Goal: Task Accomplishment & Management: Use online tool/utility

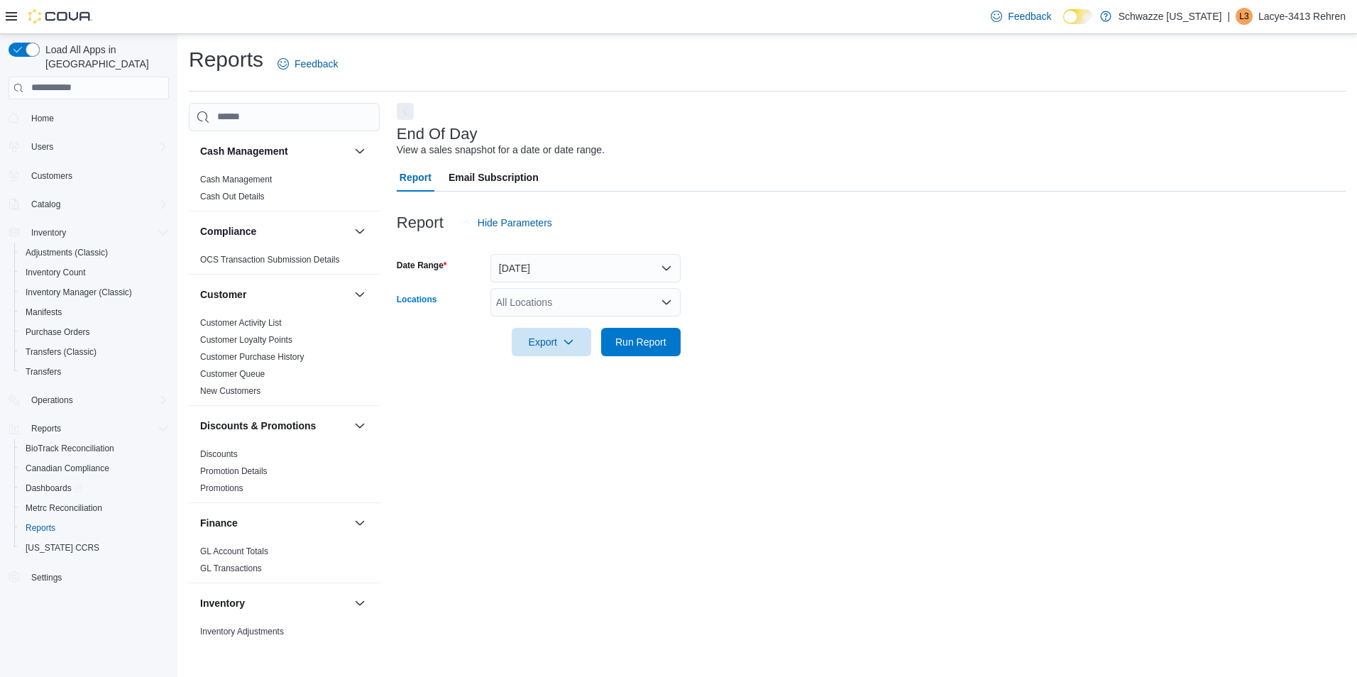
click at [540, 300] on div "All Locations" at bounding box center [586, 302] width 190 height 28
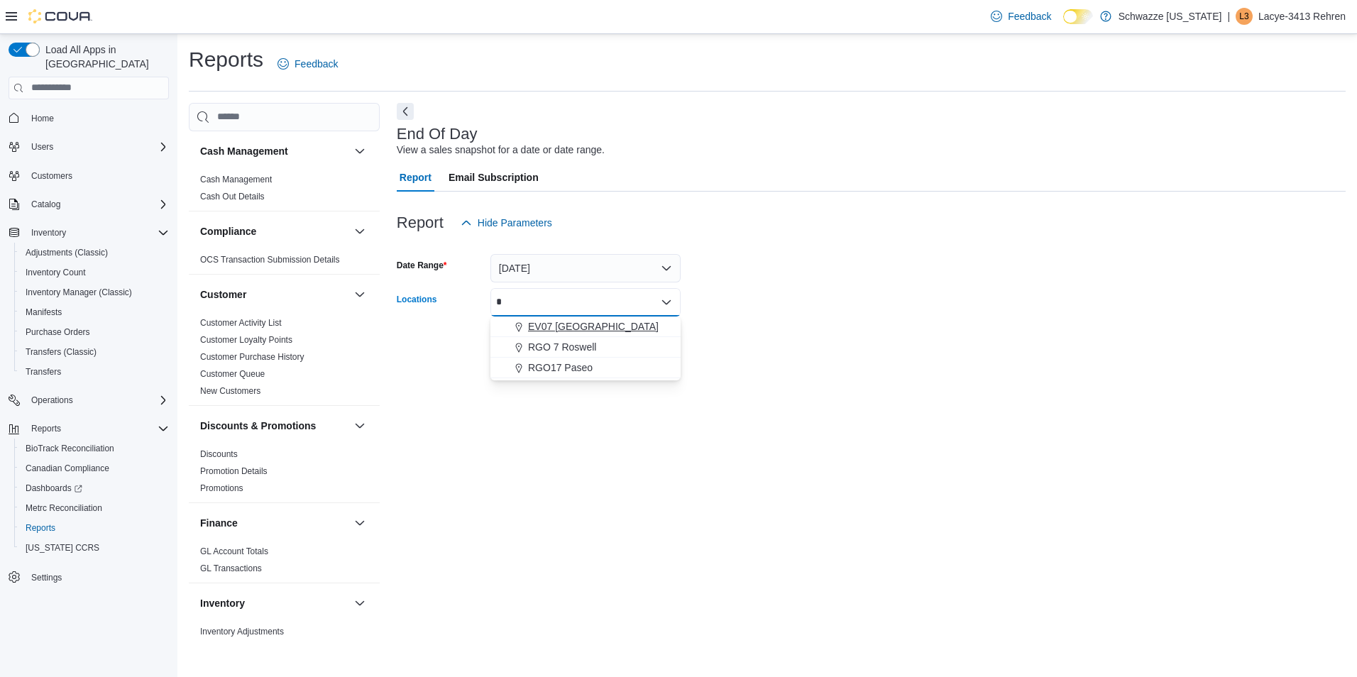
type input "*"
click at [596, 329] on span "EV07 [GEOGRAPHIC_DATA]" at bounding box center [593, 326] width 131 height 14
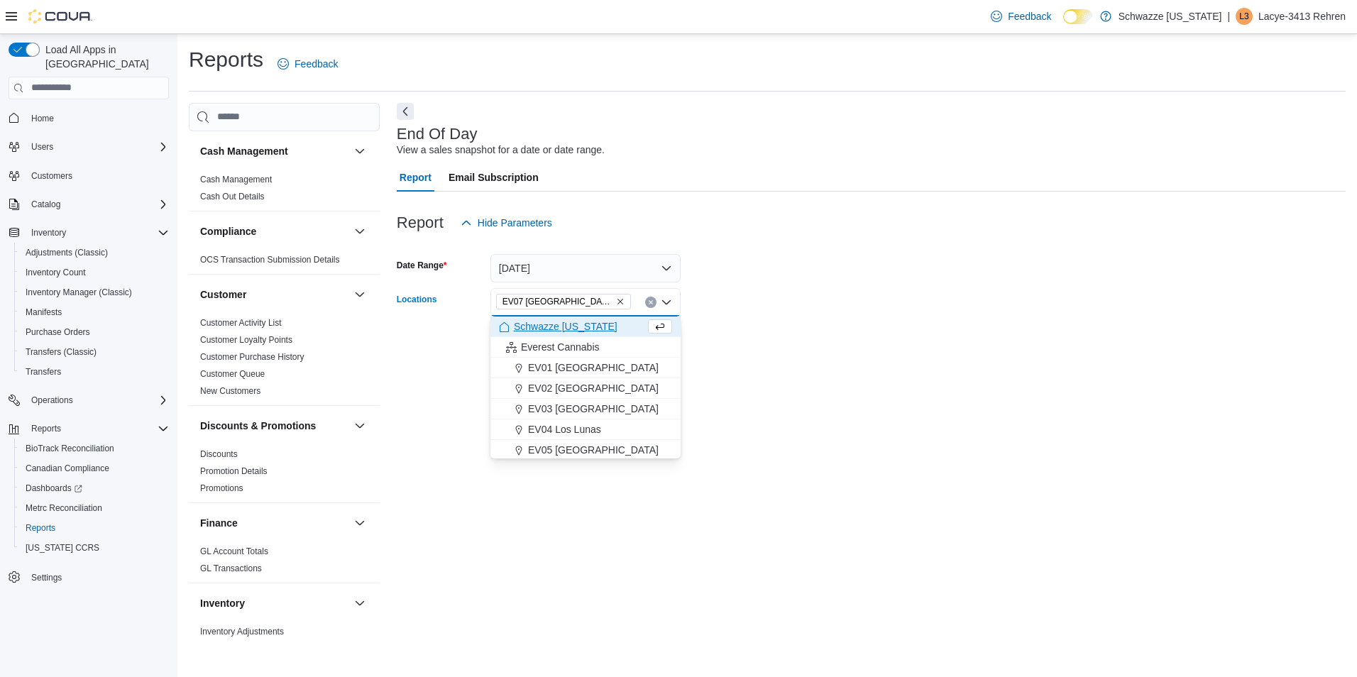
click at [741, 336] on form "Date Range [DATE] Locations [GEOGRAPHIC_DATA] [GEOGRAPHIC_DATA] Combo box. Sele…" at bounding box center [871, 296] width 949 height 119
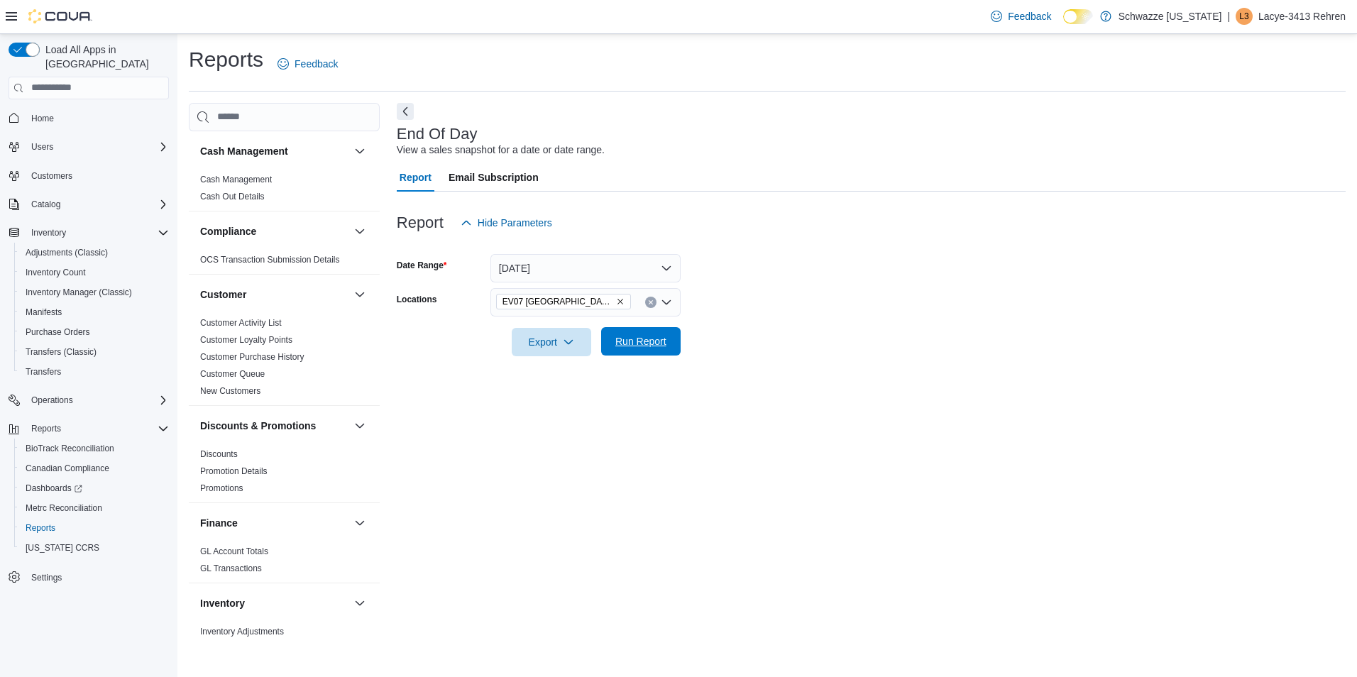
click at [674, 351] on button "Run Report" at bounding box center [641, 341] width 80 height 28
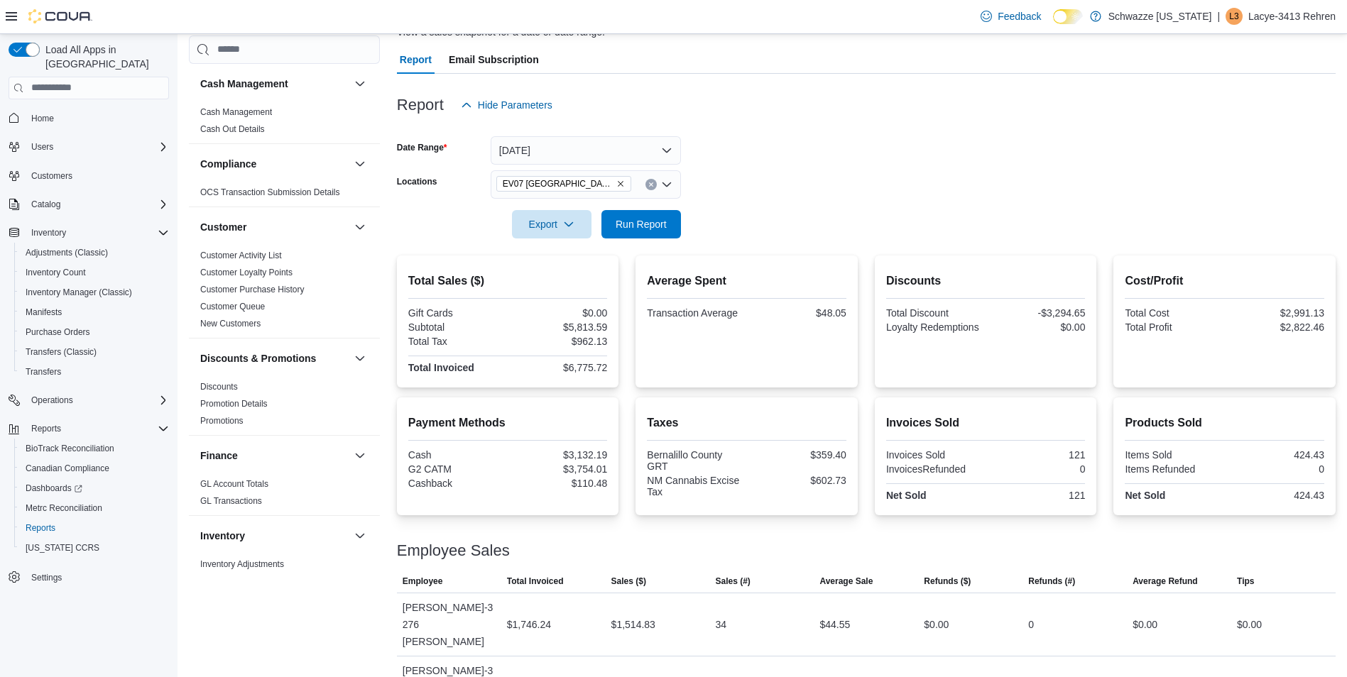
scroll to position [237, 0]
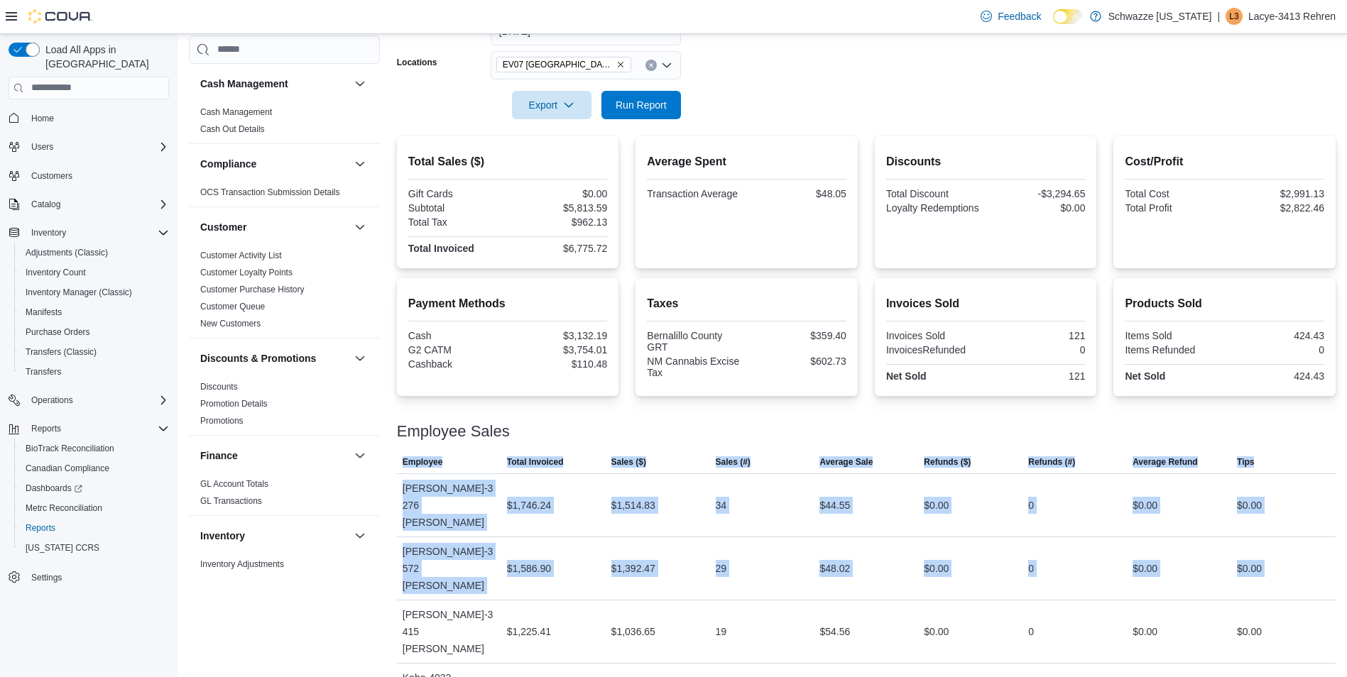
drag, startPoint x: 401, startPoint y: 561, endPoint x: 1359, endPoint y: 541, distance: 958.5
click at [1347, 440] on html "Feedback Dark Mode Schwazze [US_STATE] | L3 Lacye-3413 Rehren Load All Apps in …" at bounding box center [673, 101] width 1347 height 677
click at [1157, 676] on div "$0.00" at bounding box center [1144, 686] width 25 height 17
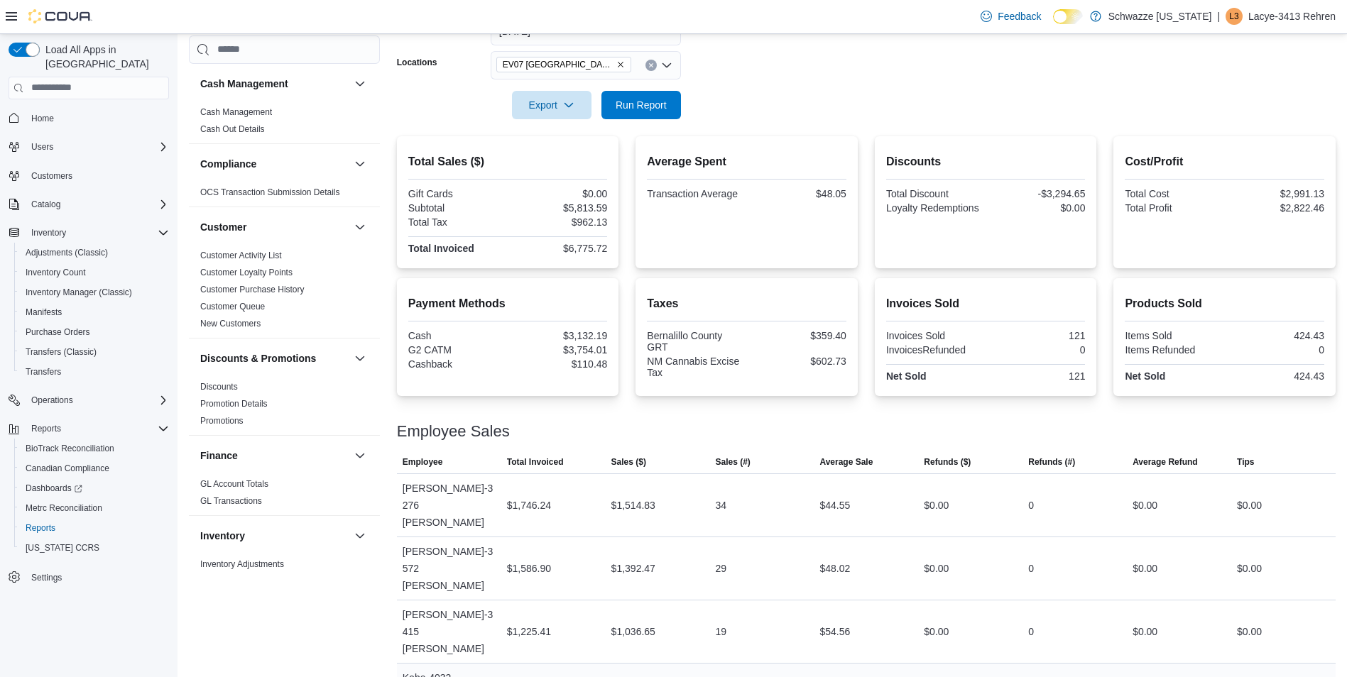
drag, startPoint x: 833, startPoint y: 591, endPoint x: 871, endPoint y: 593, distance: 37.7
click at [871, 672] on div "$47.63" at bounding box center [866, 686] width 104 height 28
drag, startPoint x: 871, startPoint y: 593, endPoint x: 836, endPoint y: 615, distance: 41.4
drag, startPoint x: 826, startPoint y: 625, endPoint x: 904, endPoint y: 625, distance: 77.4
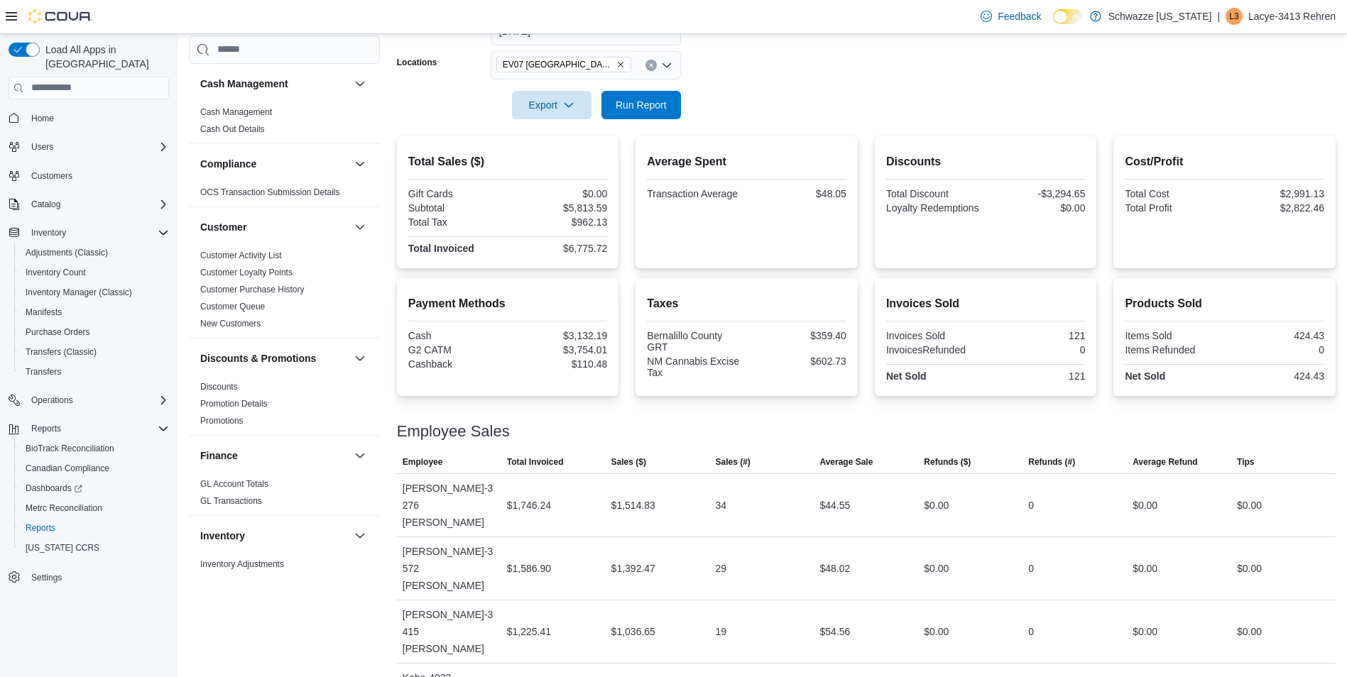
drag, startPoint x: 904, startPoint y: 625, endPoint x: 871, endPoint y: 637, distance: 34.8
drag, startPoint x: 835, startPoint y: 652, endPoint x: 887, endPoint y: 650, distance: 51.9
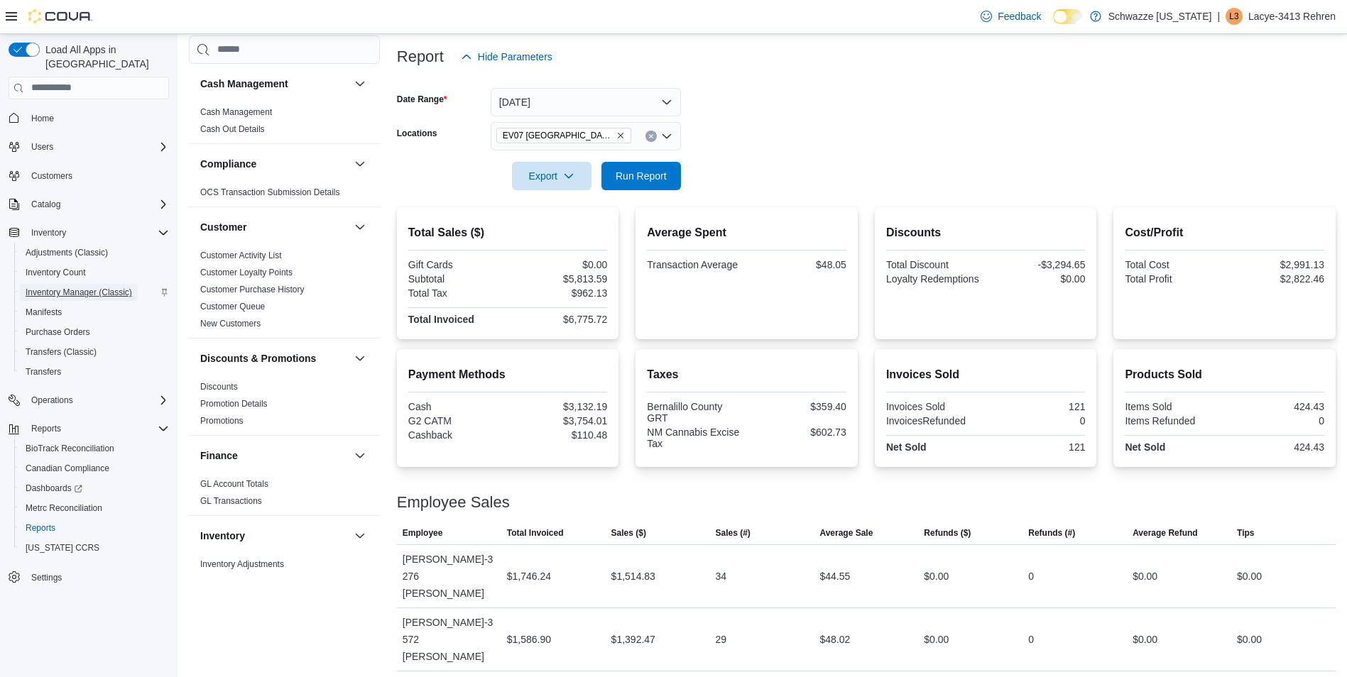
click at [92, 287] on span "Inventory Manager (Classic)" at bounding box center [79, 292] width 106 height 11
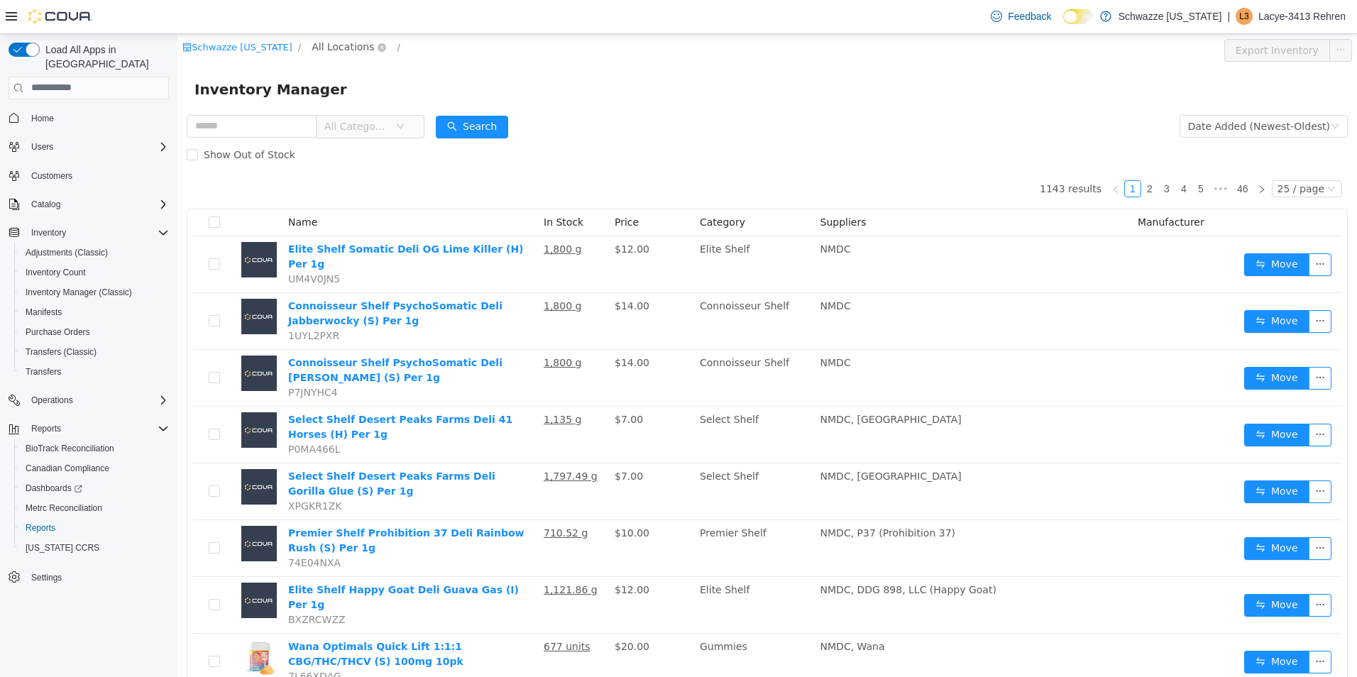
click at [338, 48] on span "All Locations" at bounding box center [343, 46] width 62 height 16
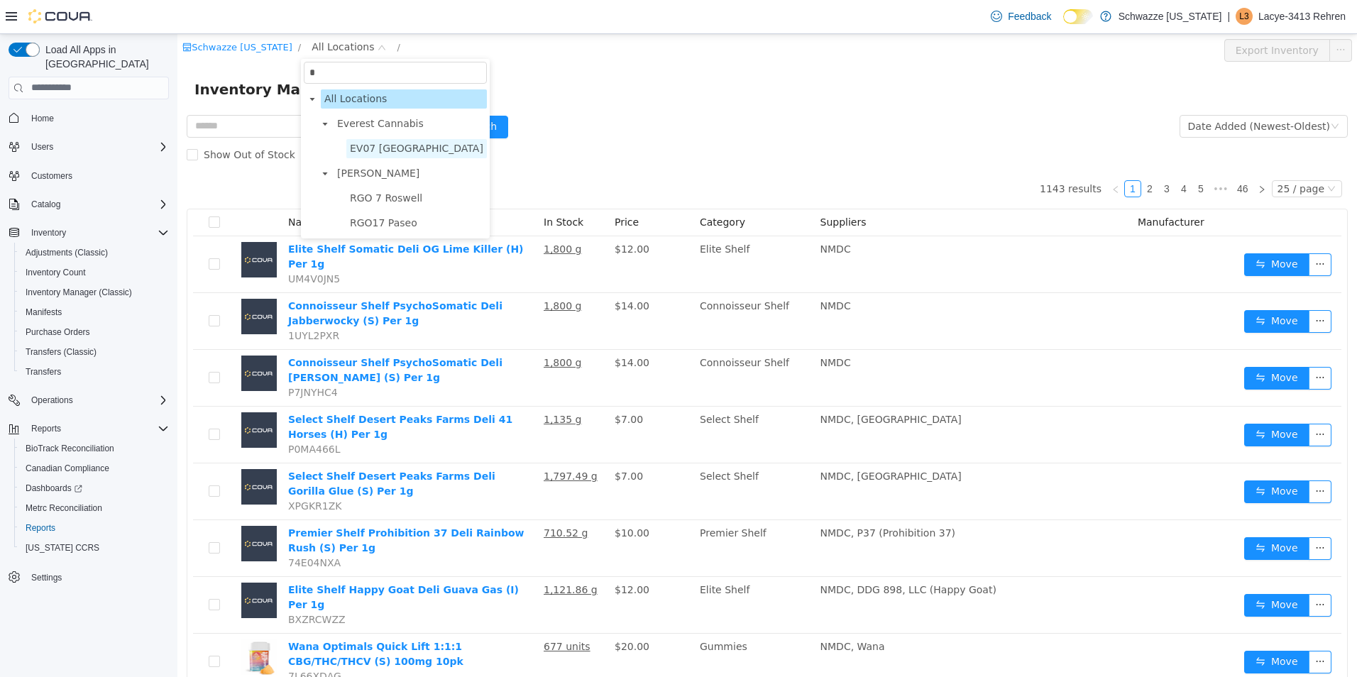
type input "*"
click at [425, 143] on span "EV07 [GEOGRAPHIC_DATA]" at bounding box center [416, 147] width 133 height 11
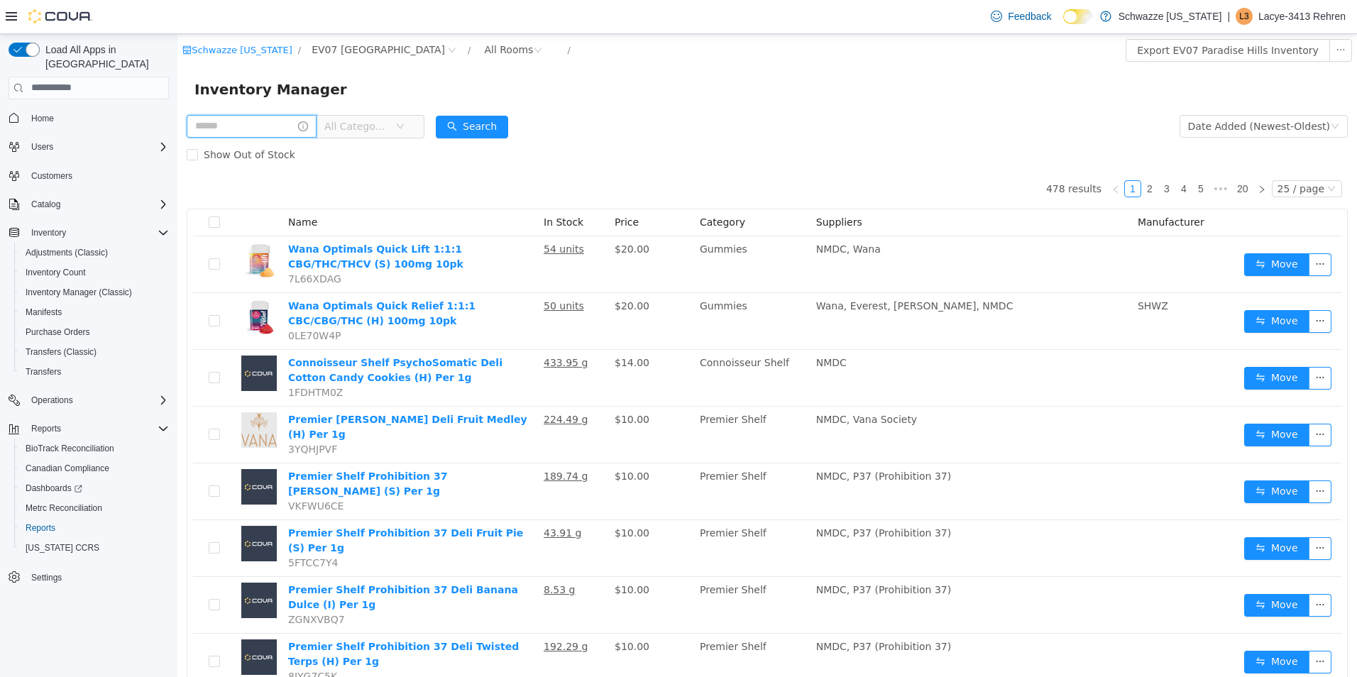
click at [269, 128] on input "text" at bounding box center [252, 125] width 130 height 23
type input "****"
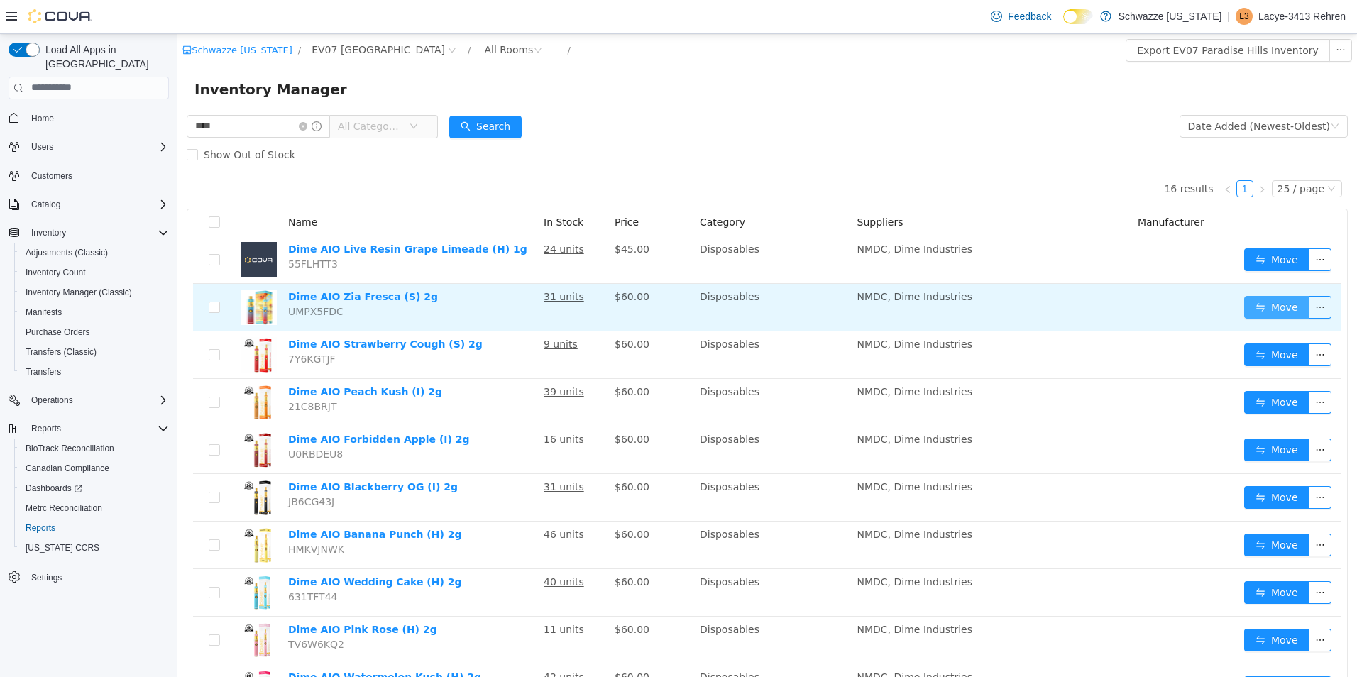
click at [1272, 307] on button "Move" at bounding box center [1276, 306] width 65 height 23
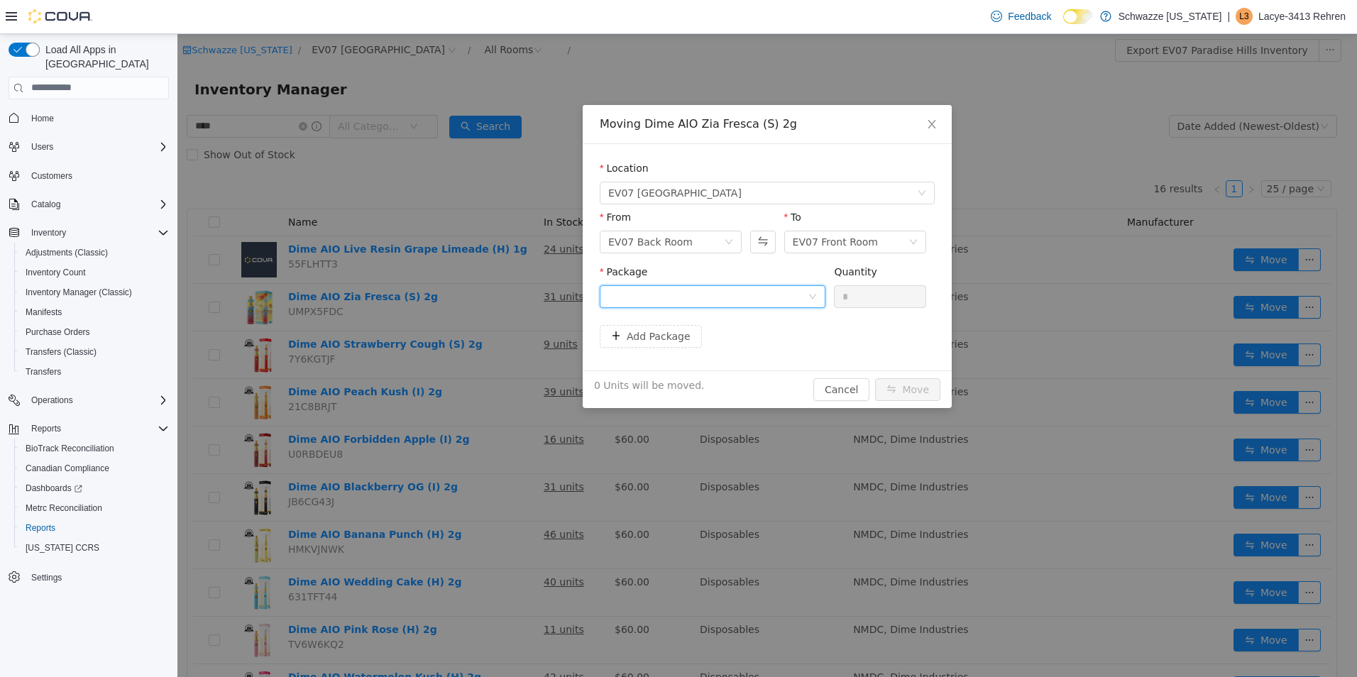
click at [793, 300] on div at bounding box center [707, 295] width 199 height 21
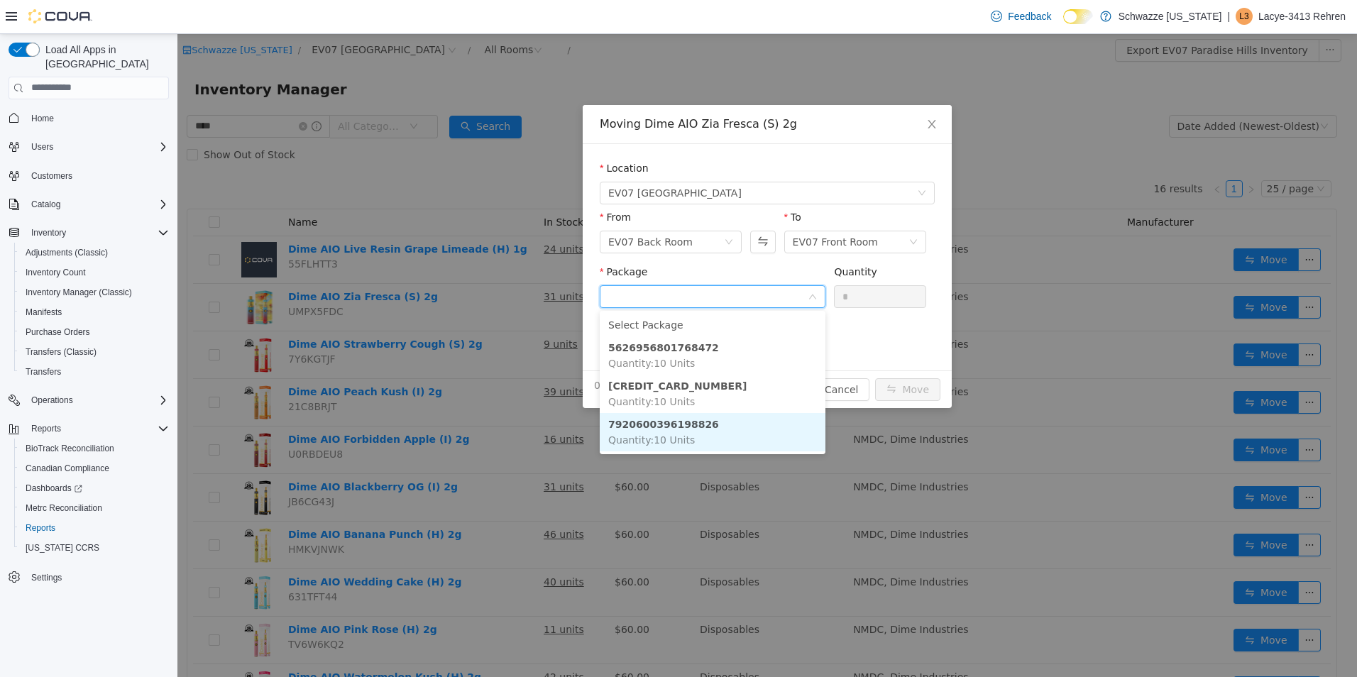
click at [728, 432] on li "7920600396198826 Quantity : 10 Units" at bounding box center [713, 431] width 226 height 38
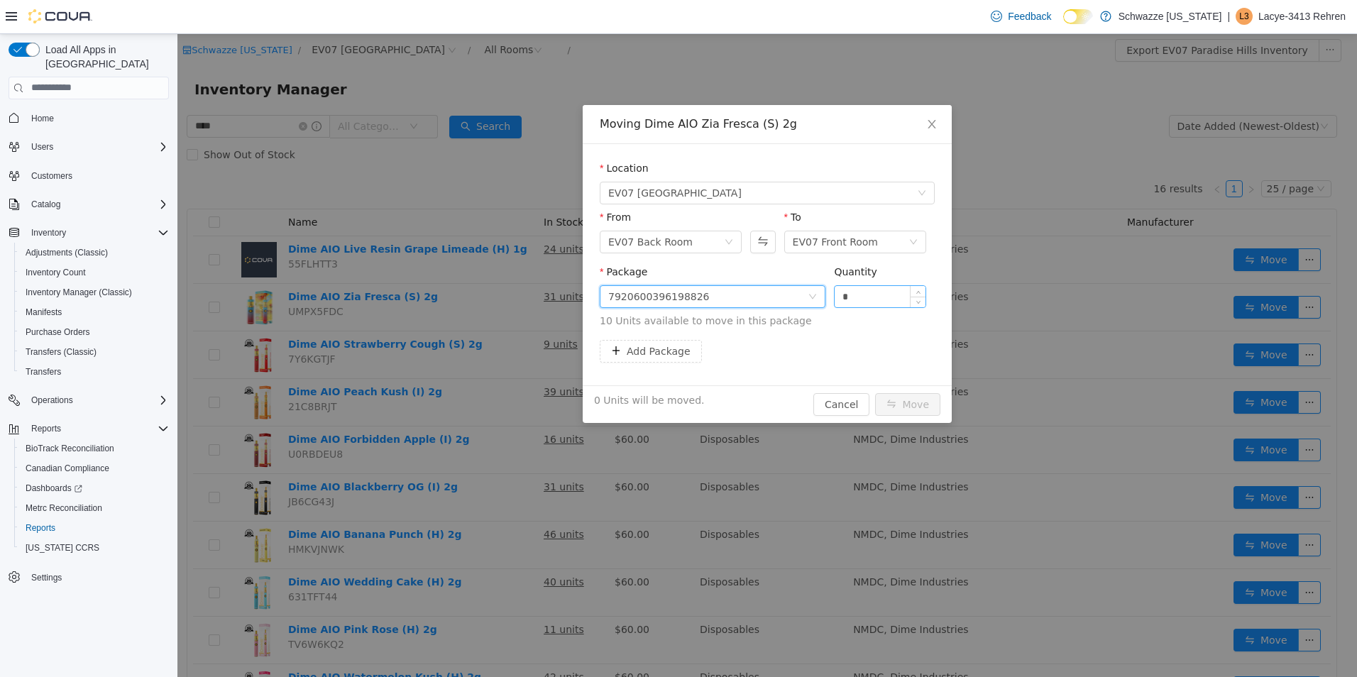
click at [884, 290] on input "*" at bounding box center [880, 295] width 91 height 21
type input "**"
click at [915, 400] on button "Move" at bounding box center [907, 404] width 65 height 23
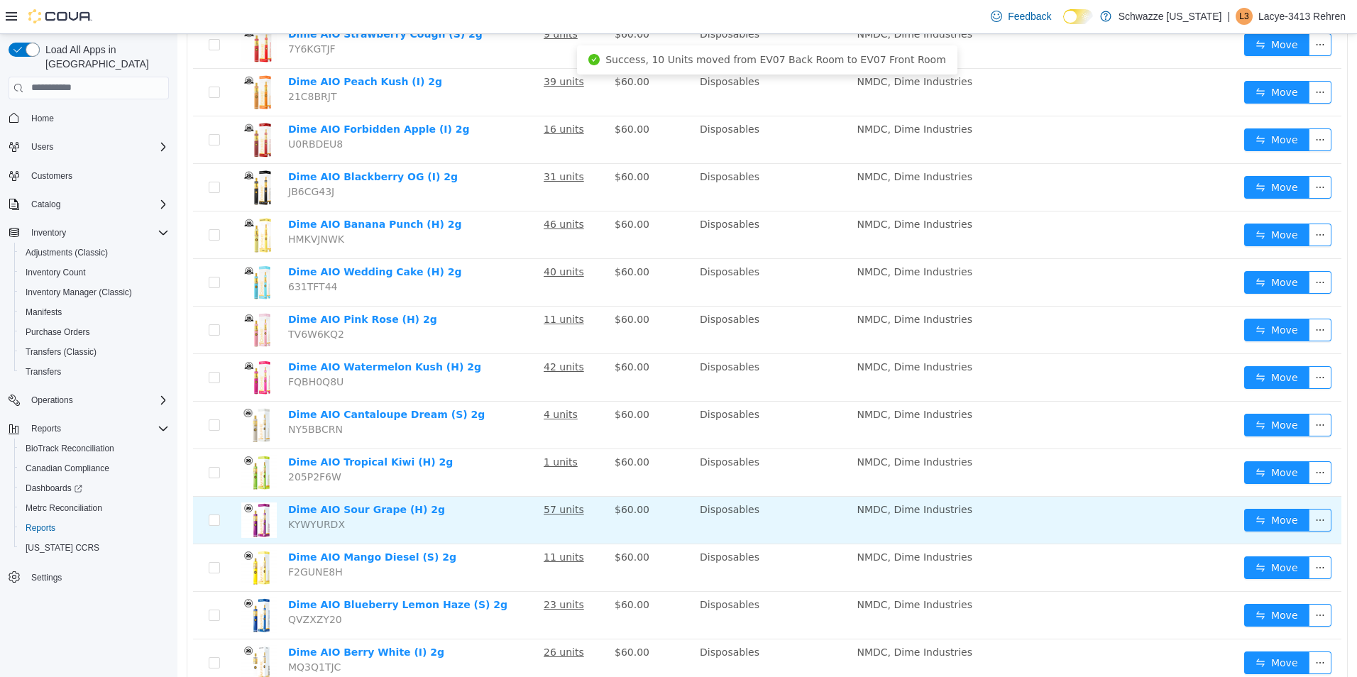
scroll to position [361, 0]
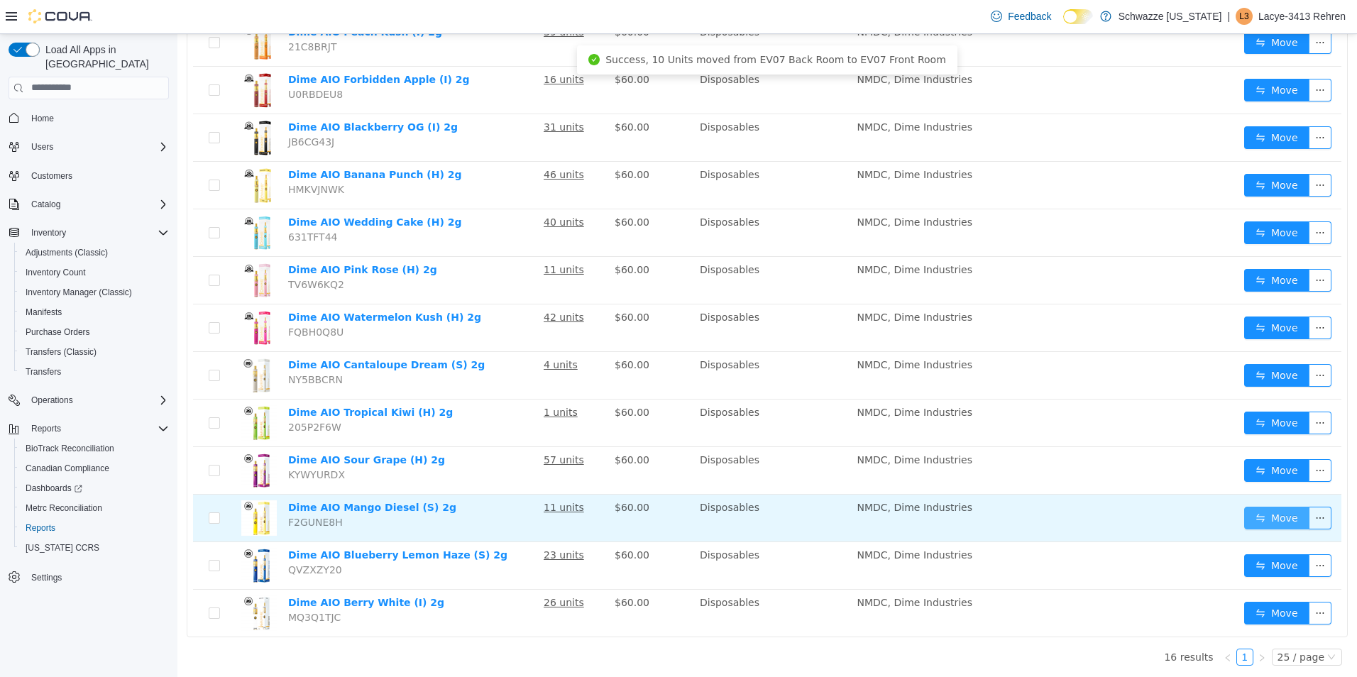
click at [1267, 518] on button "Move" at bounding box center [1276, 517] width 65 height 23
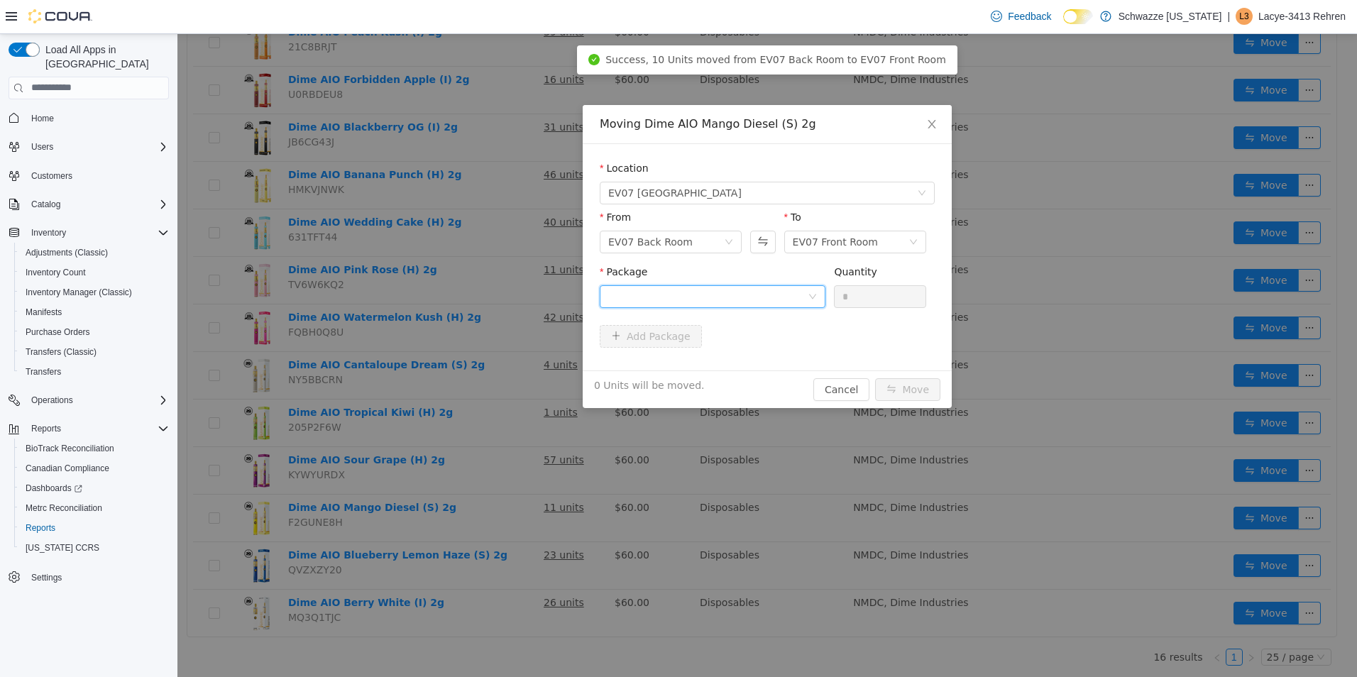
click at [680, 291] on div at bounding box center [707, 295] width 199 height 21
click at [698, 360] on li "5316070710466925 Quantity : 10 Units" at bounding box center [713, 355] width 226 height 38
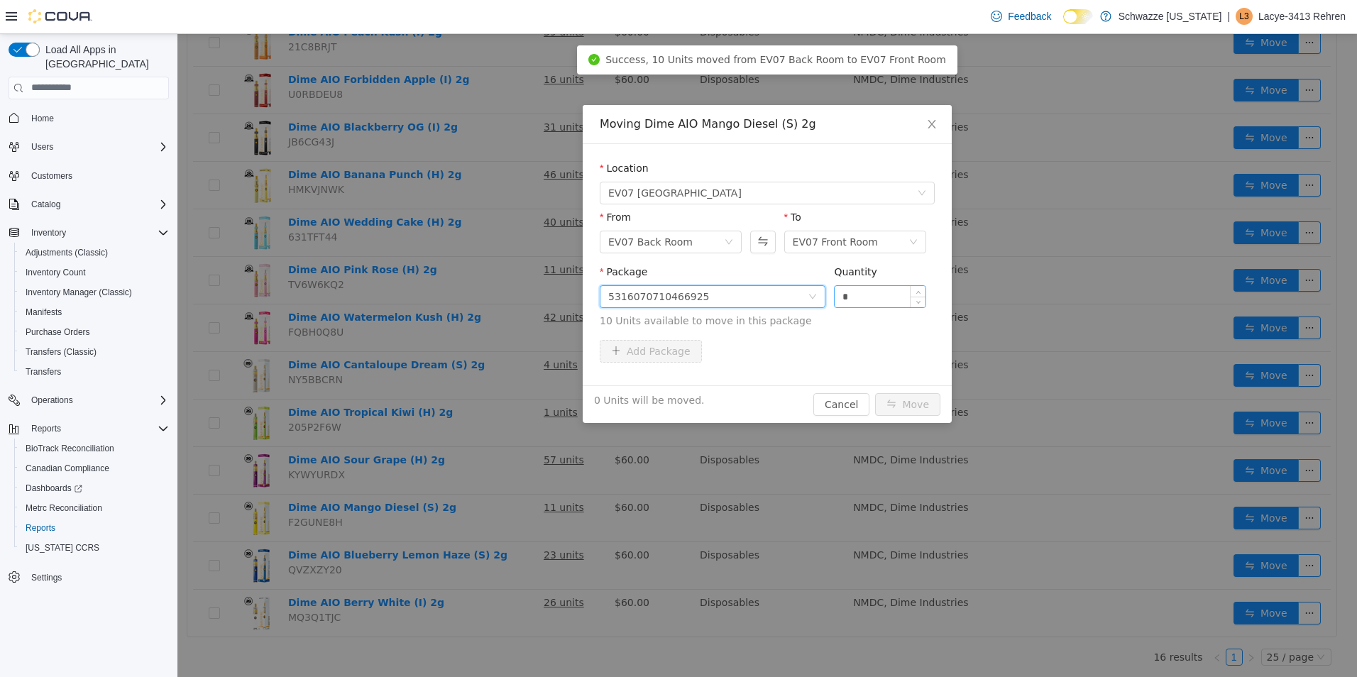
click at [861, 293] on input "*" at bounding box center [880, 295] width 91 height 21
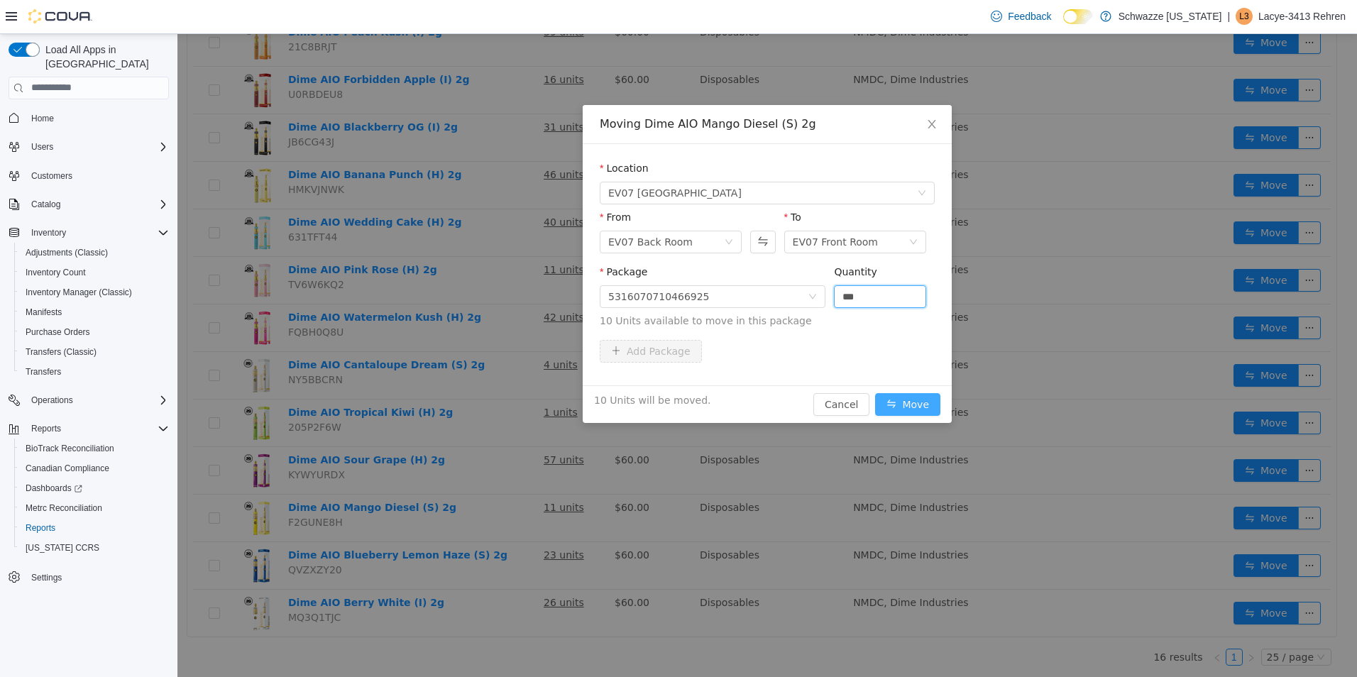
type input "**"
click at [893, 402] on button "Move" at bounding box center [907, 404] width 65 height 23
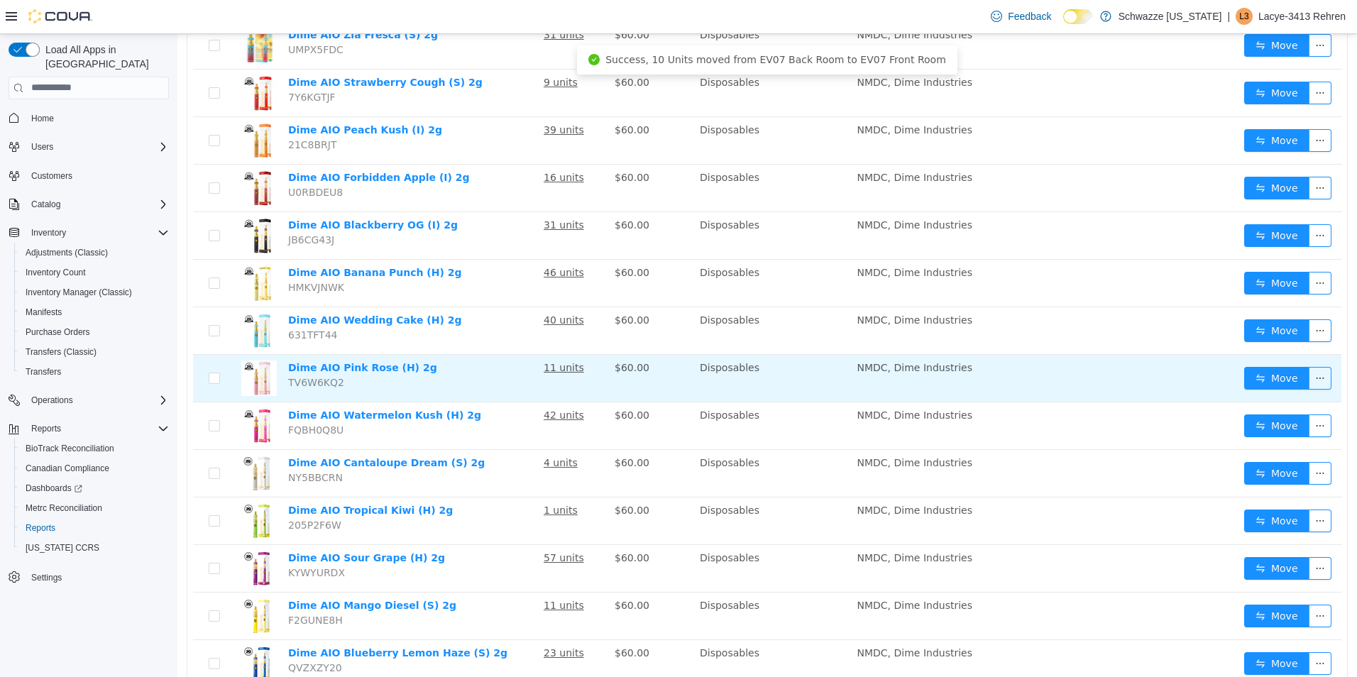
scroll to position [254, 0]
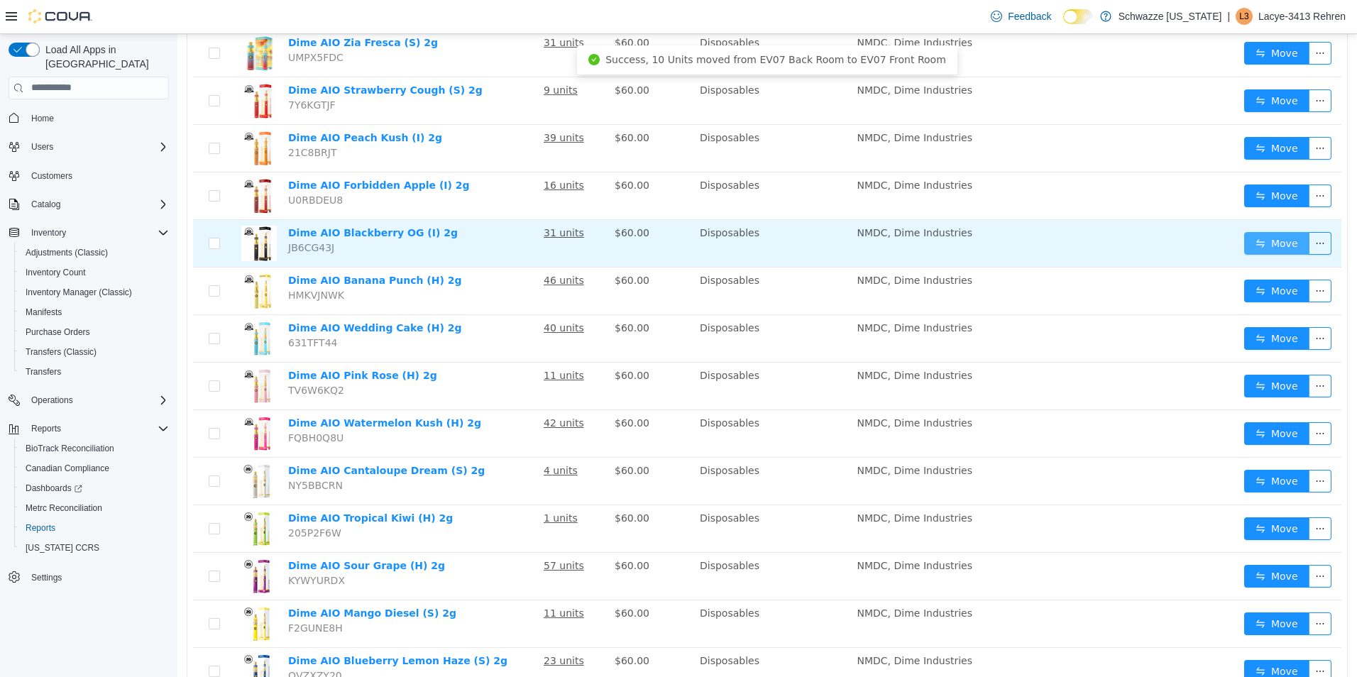
click at [1265, 248] on button "Move" at bounding box center [1276, 242] width 65 height 23
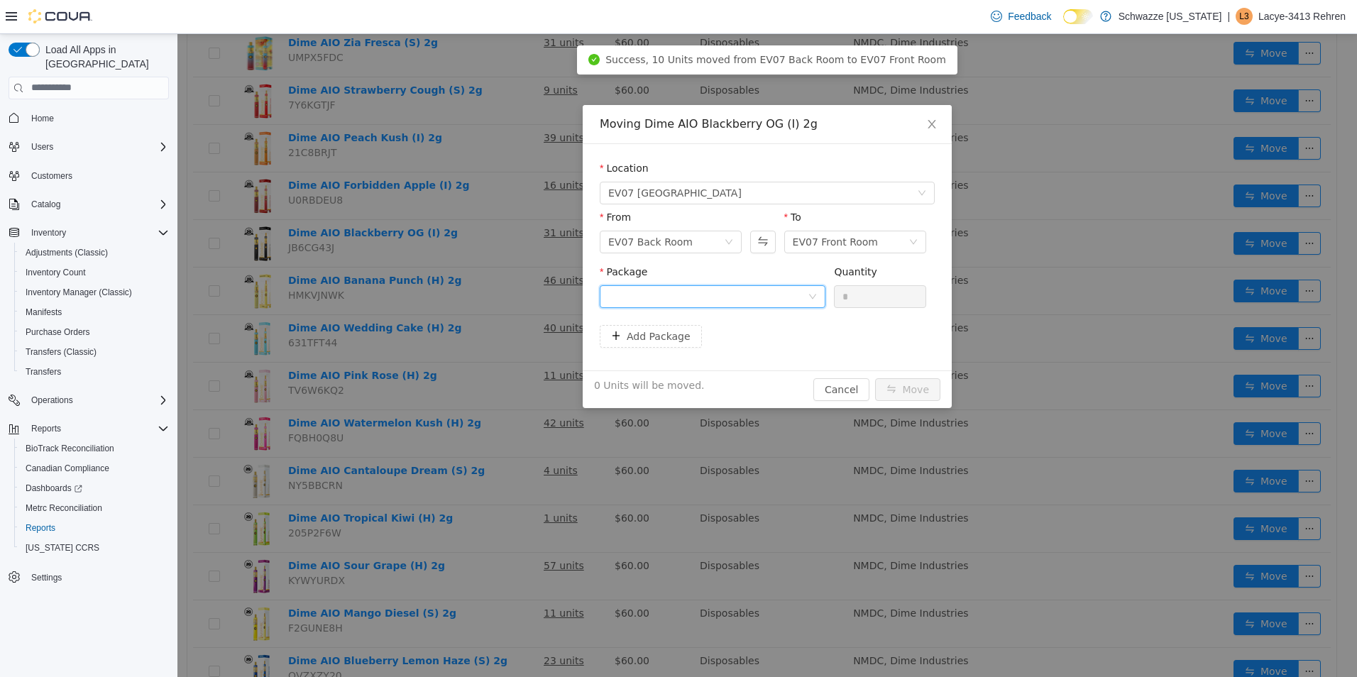
click at [697, 293] on div at bounding box center [707, 295] width 199 height 21
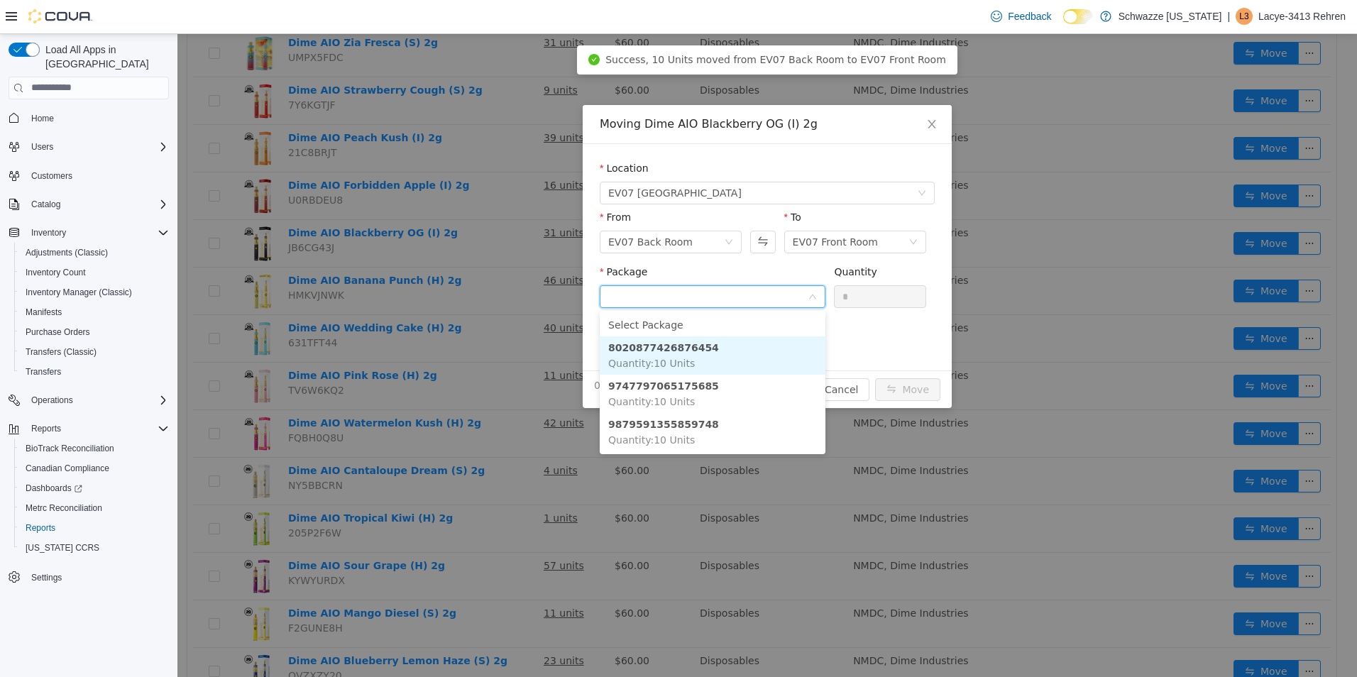
click at [739, 354] on li "8020877426876454 Quantity : 10 Units" at bounding box center [713, 355] width 226 height 38
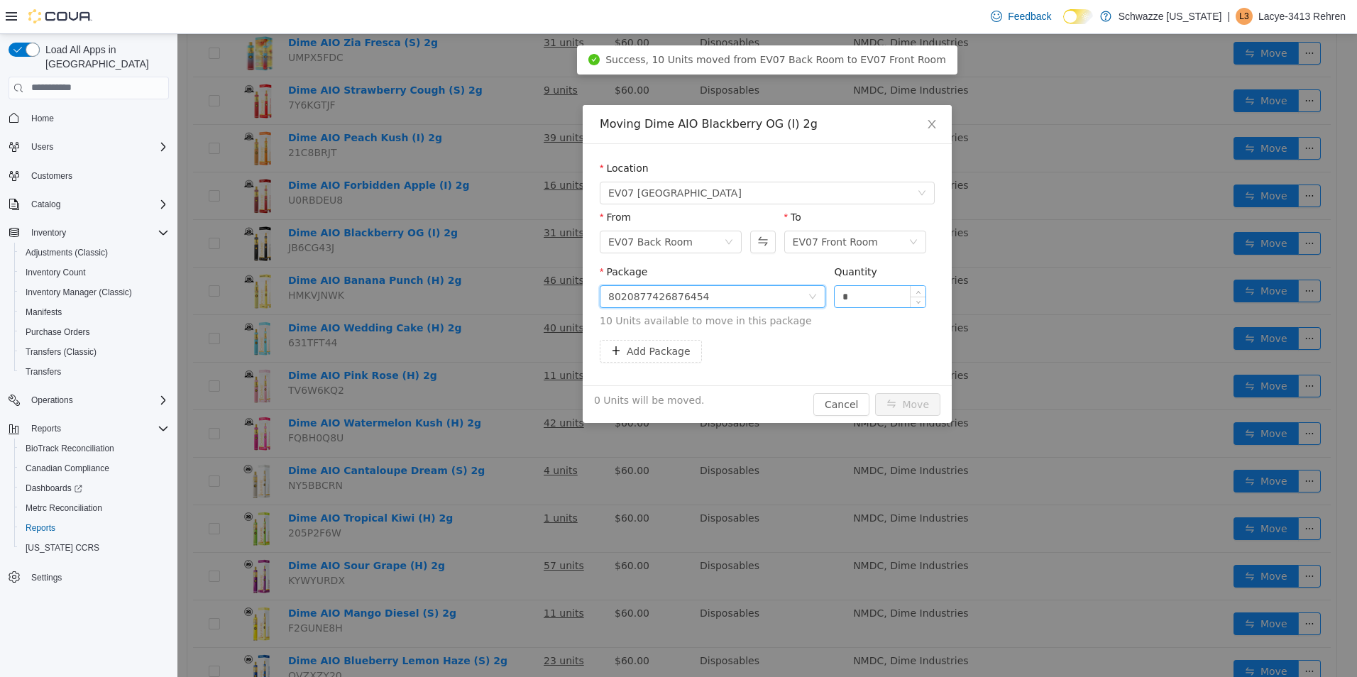
click at [870, 300] on input "*" at bounding box center [880, 295] width 91 height 21
type input "**"
click at [897, 400] on button "Move" at bounding box center [907, 404] width 65 height 23
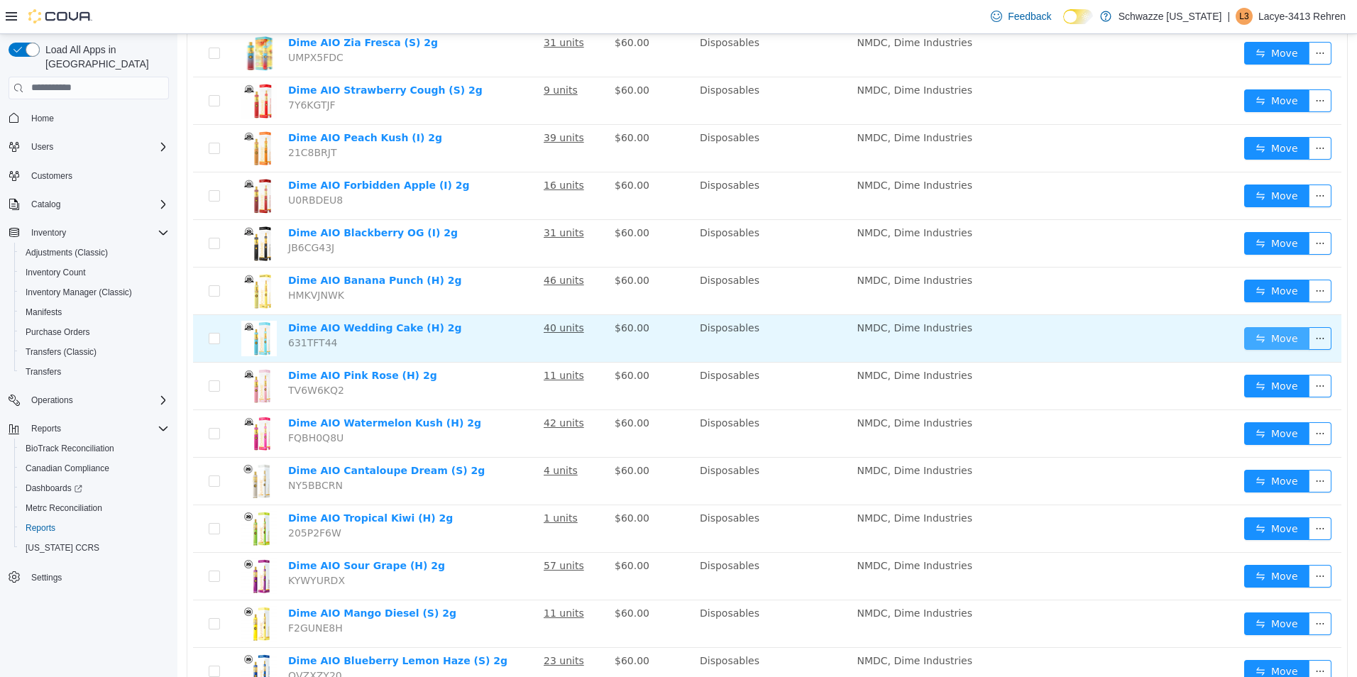
click at [1254, 335] on button "Move" at bounding box center [1276, 338] width 65 height 23
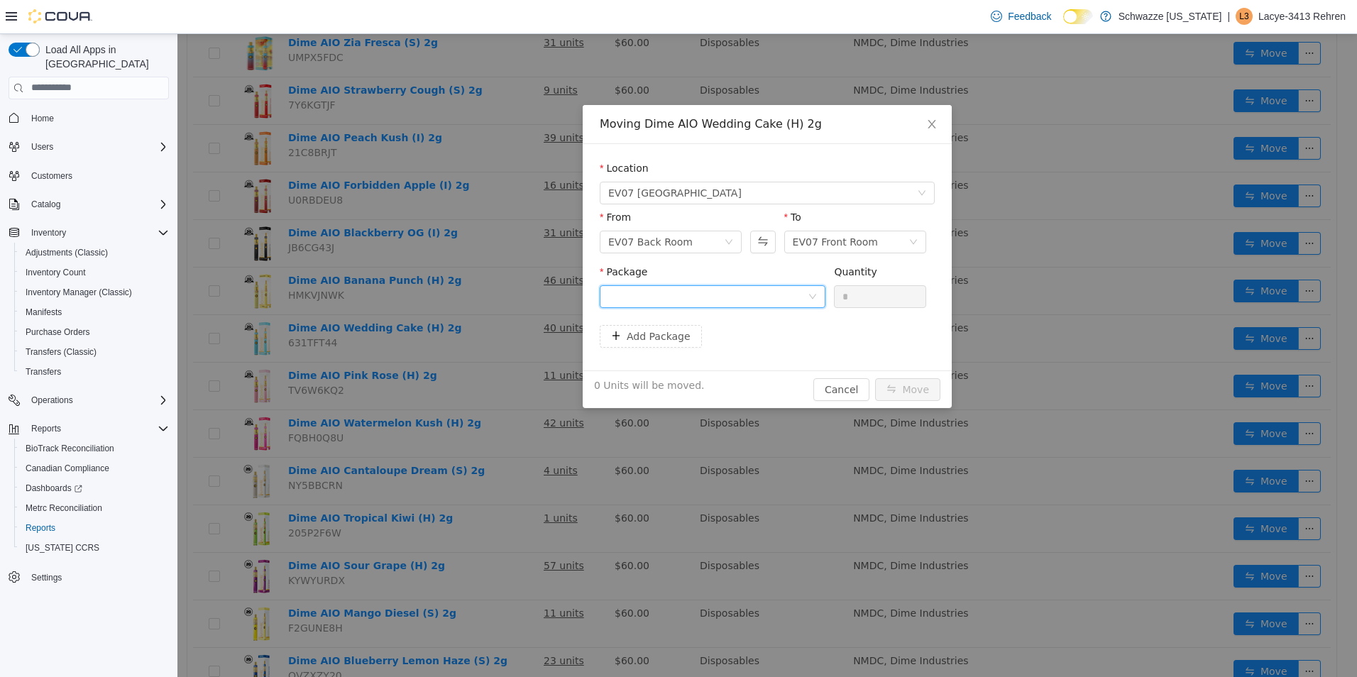
click at [708, 298] on div at bounding box center [707, 295] width 199 height 21
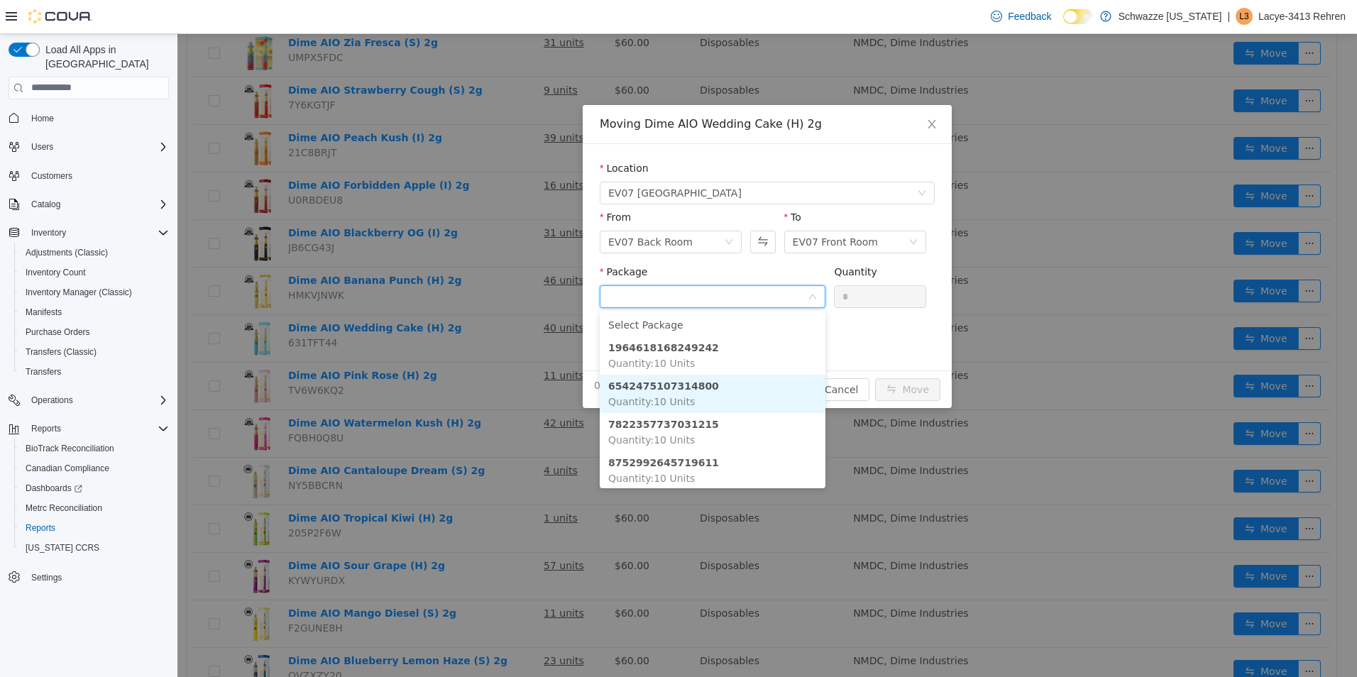
click at [711, 392] on li "6542475107314800 Quantity : 10 Units" at bounding box center [713, 393] width 226 height 38
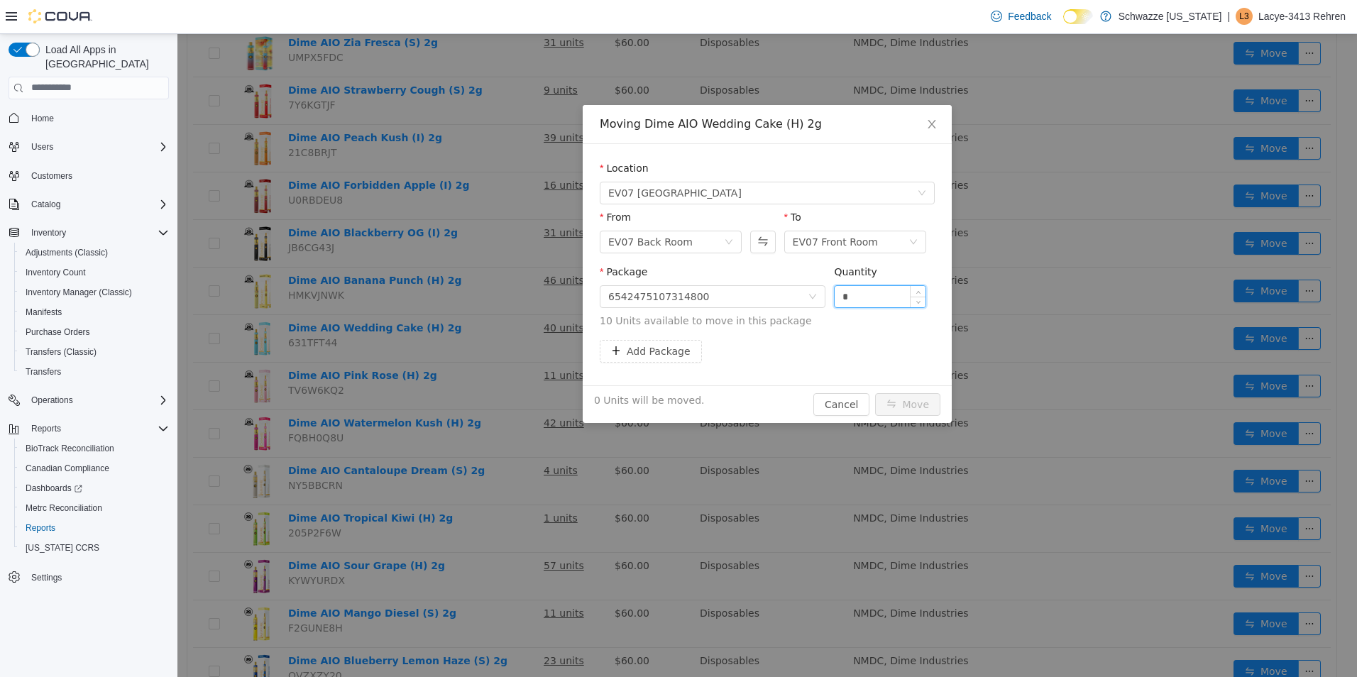
click at [855, 299] on input "*" at bounding box center [880, 295] width 91 height 21
type input "**"
click at [894, 401] on button "Move" at bounding box center [907, 404] width 65 height 23
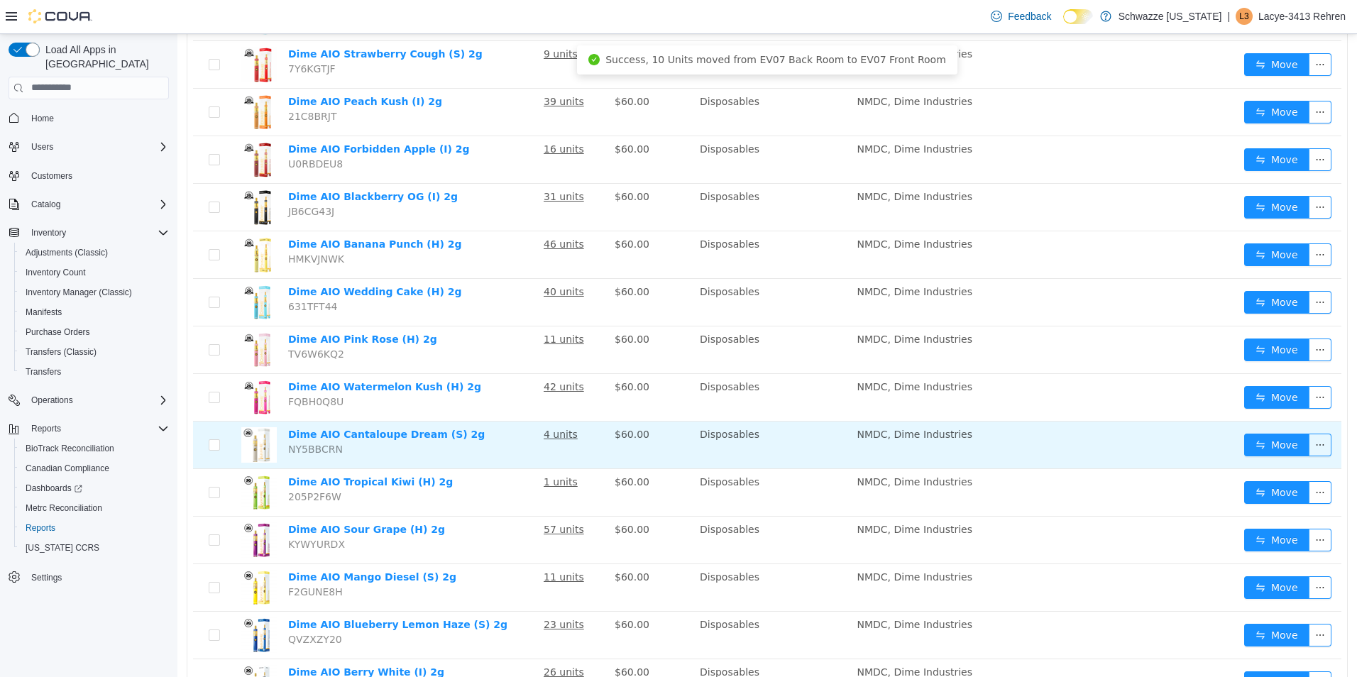
scroll to position [361, 0]
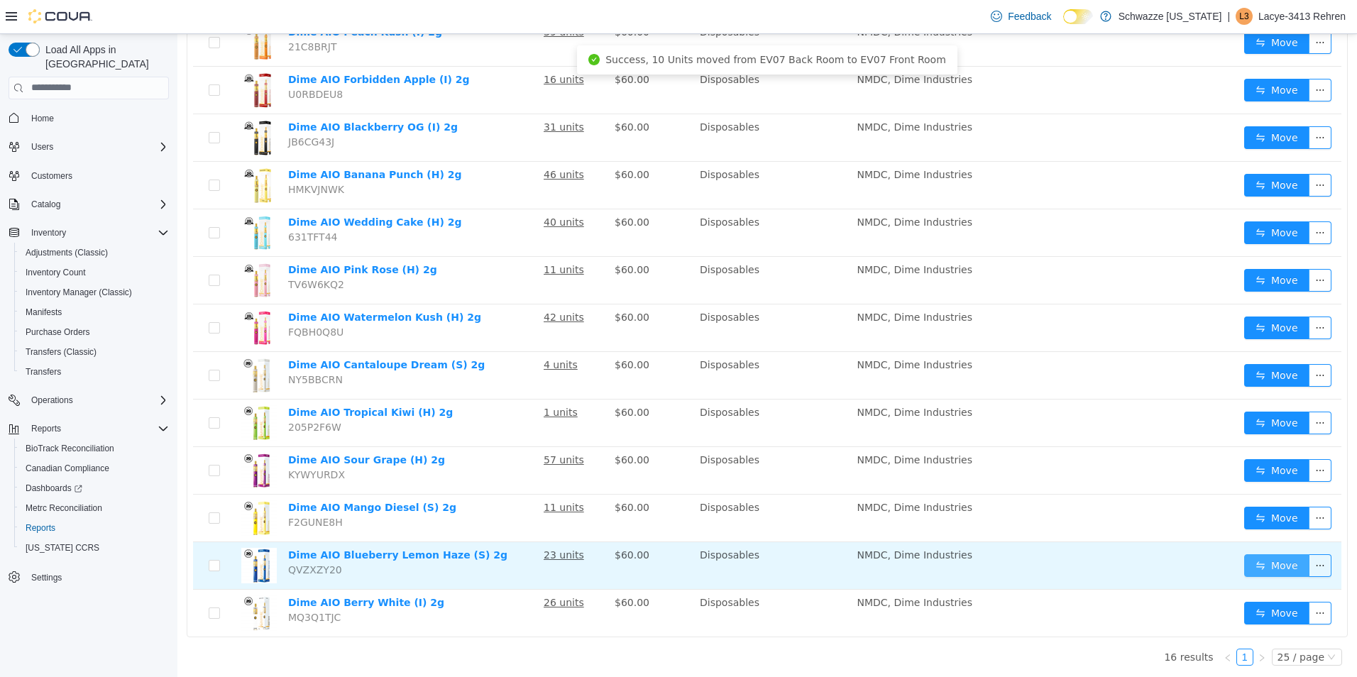
click at [1275, 563] on button "Move" at bounding box center [1276, 565] width 65 height 23
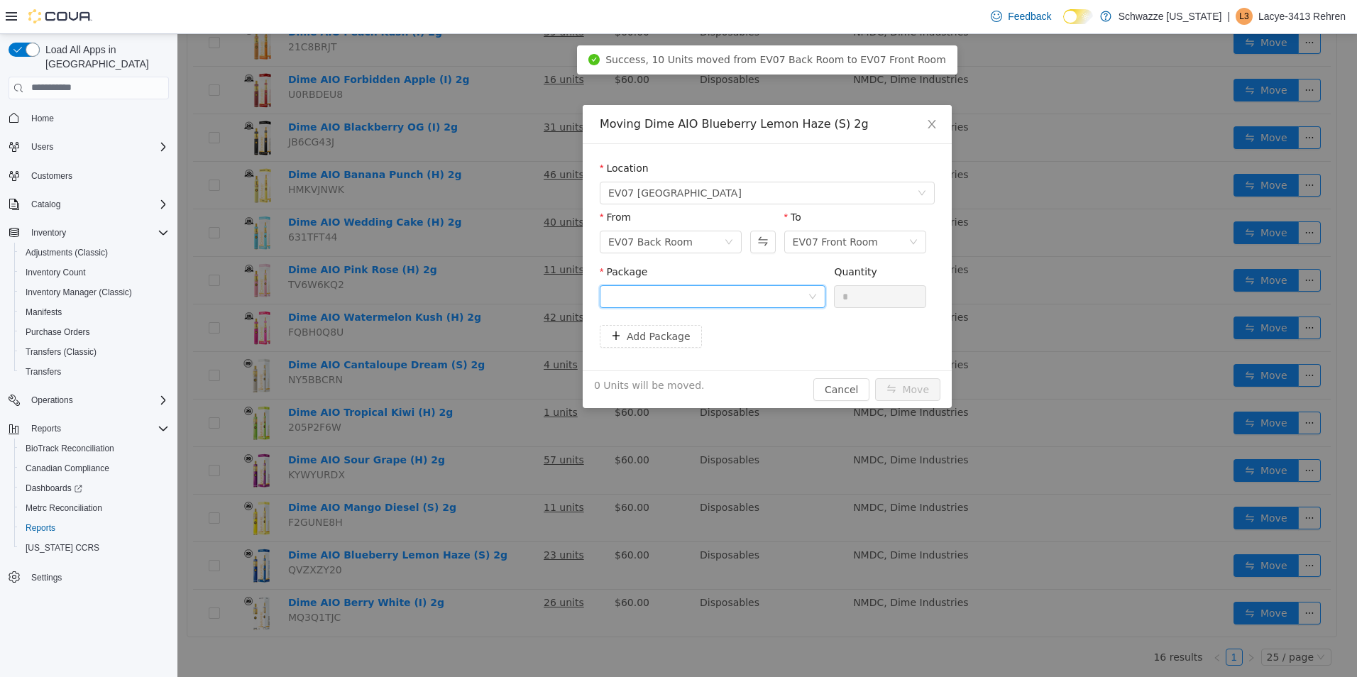
click at [680, 294] on div at bounding box center [707, 295] width 199 height 21
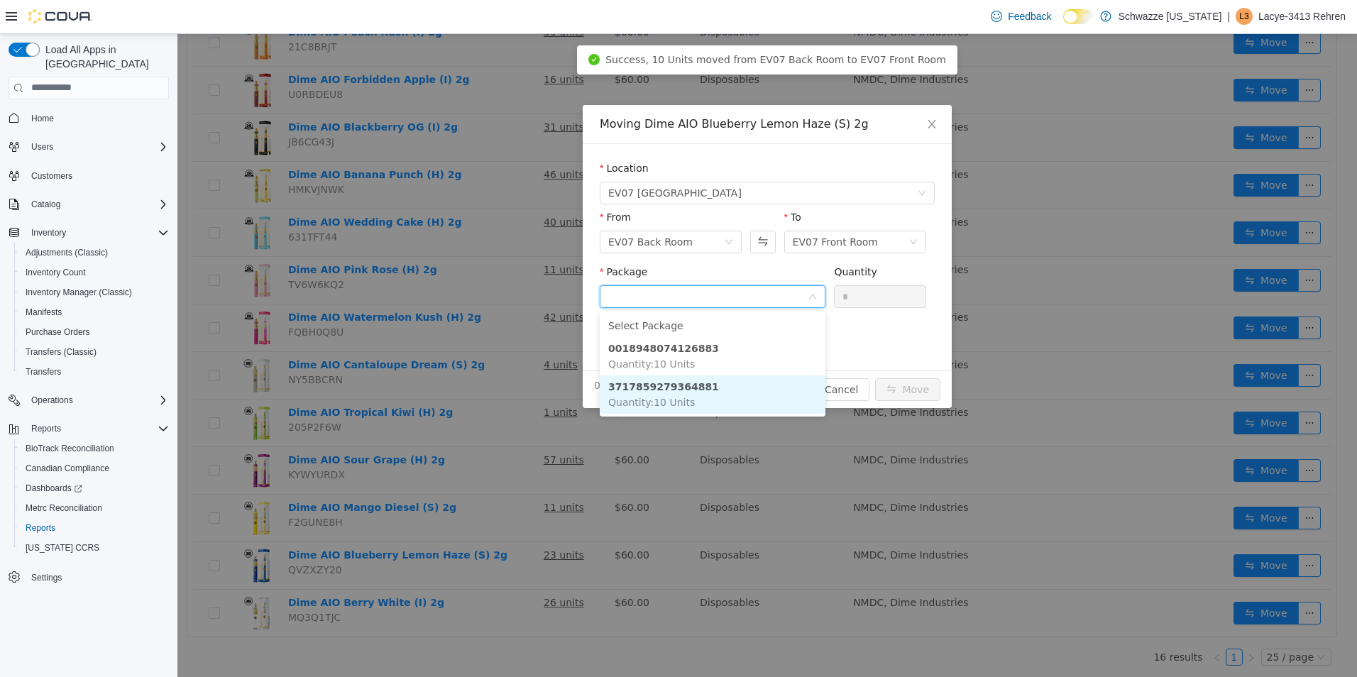
click at [731, 397] on li "3717859279364881 Quantity : 10 Units" at bounding box center [713, 394] width 226 height 38
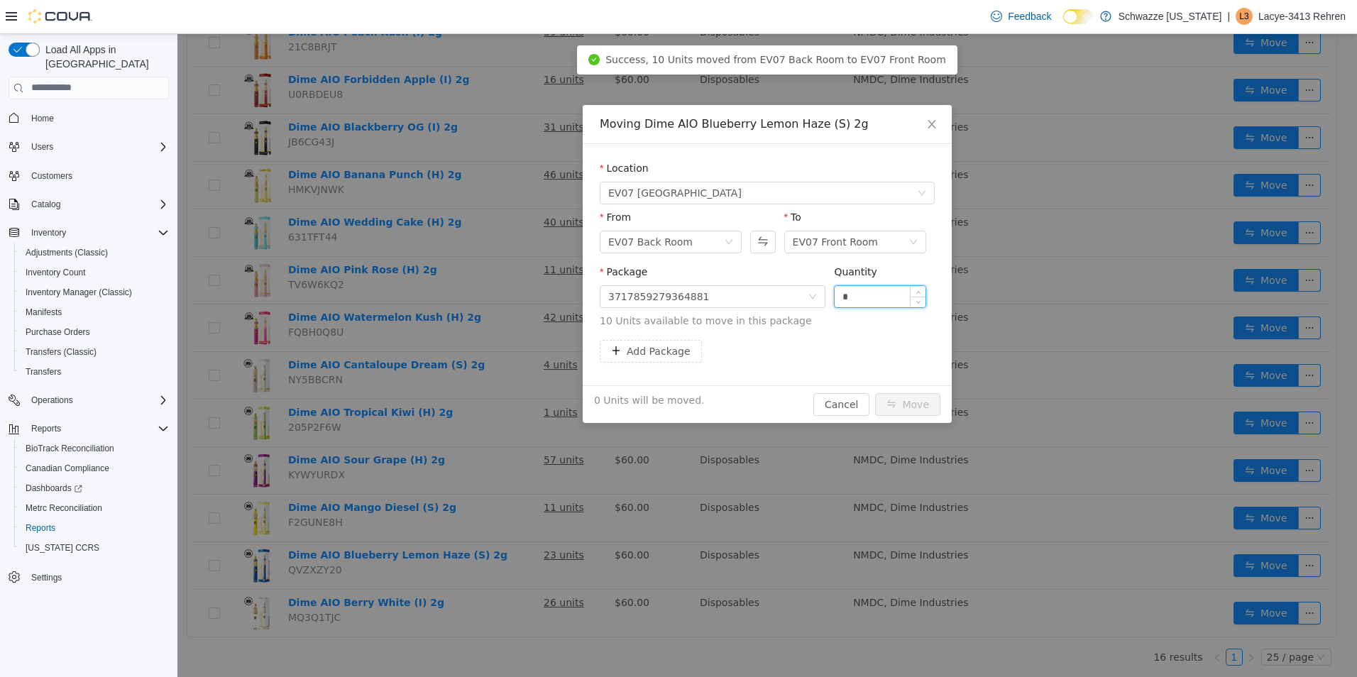
click at [865, 292] on input "*" at bounding box center [880, 295] width 91 height 21
type input "**"
click at [923, 404] on button "Move" at bounding box center [907, 404] width 65 height 23
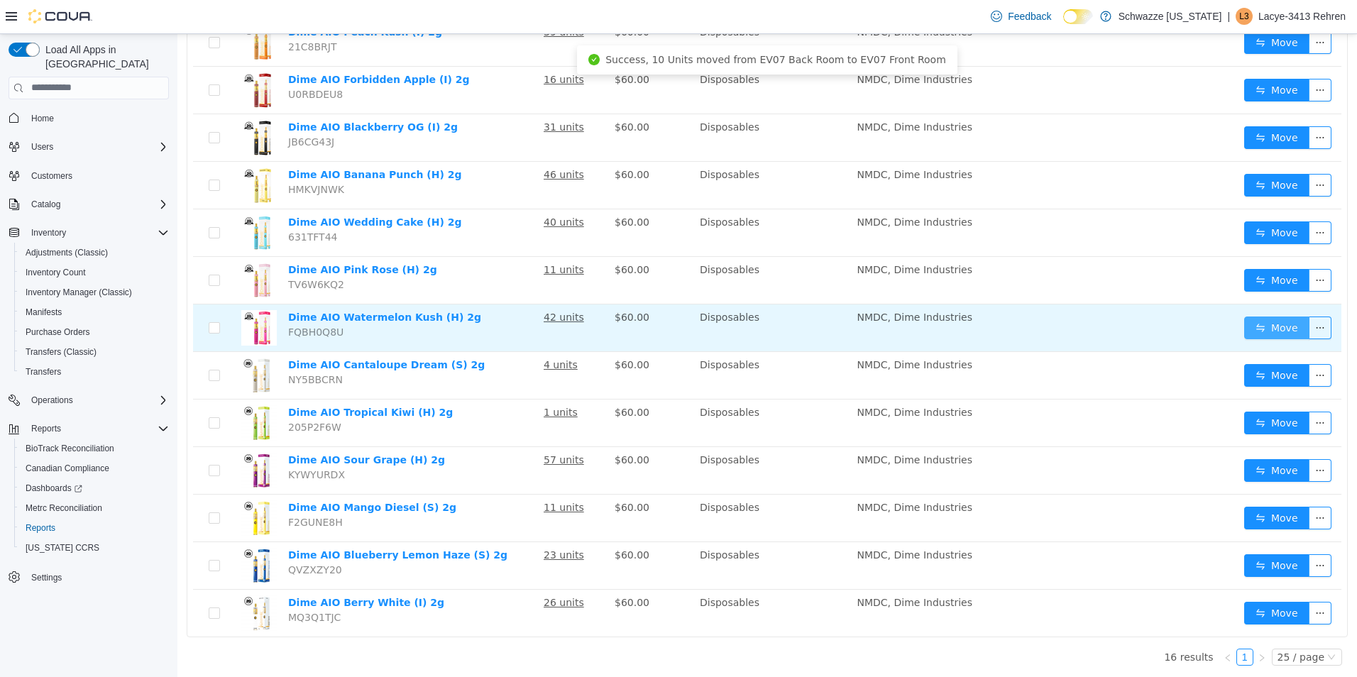
click at [1256, 325] on button "Move" at bounding box center [1276, 327] width 65 height 23
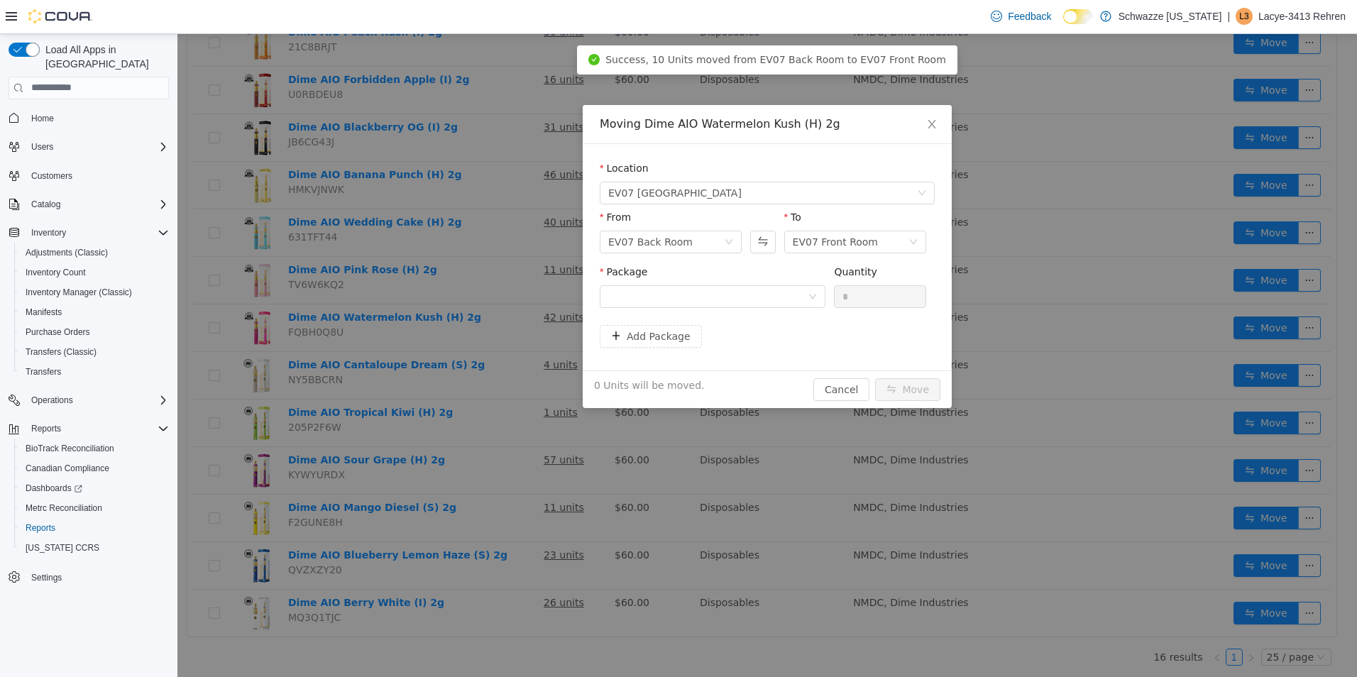
click at [763, 283] on div "Package" at bounding box center [713, 274] width 226 height 21
click at [765, 295] on div at bounding box center [707, 295] width 199 height 21
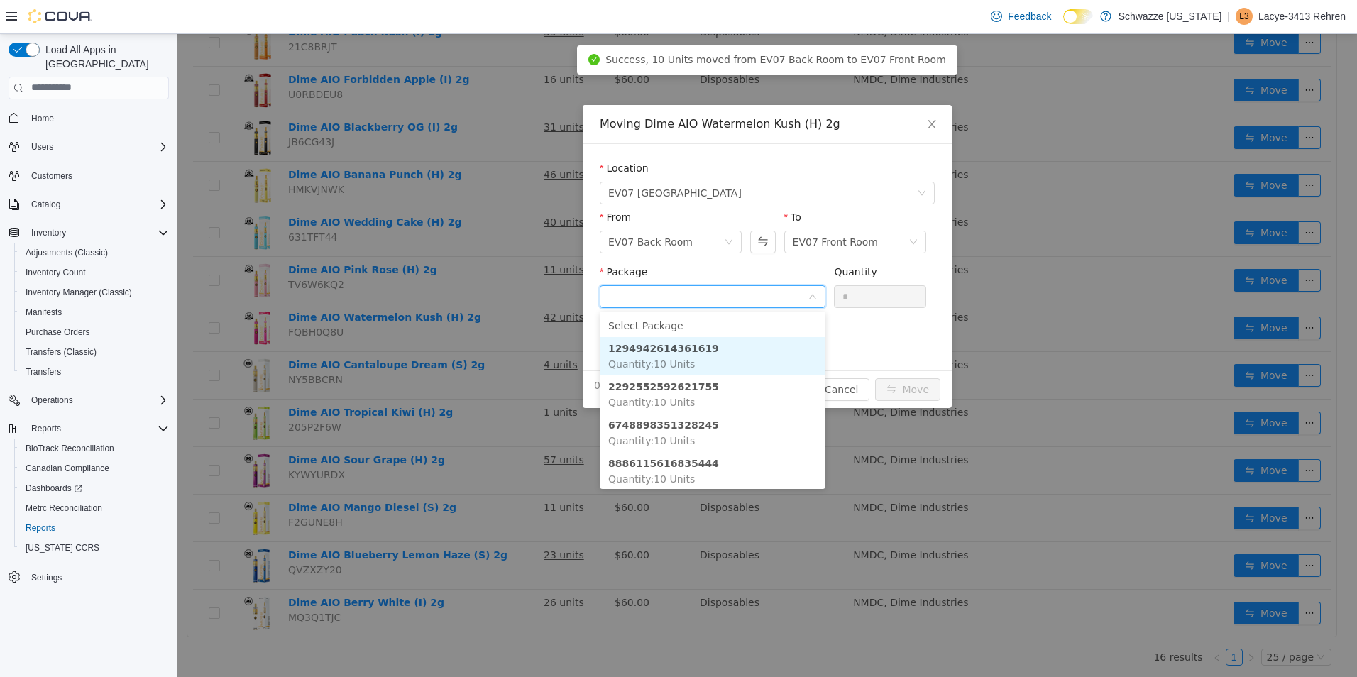
click at [747, 356] on li "1294942614361619 Quantity : 10 Units" at bounding box center [713, 355] width 226 height 38
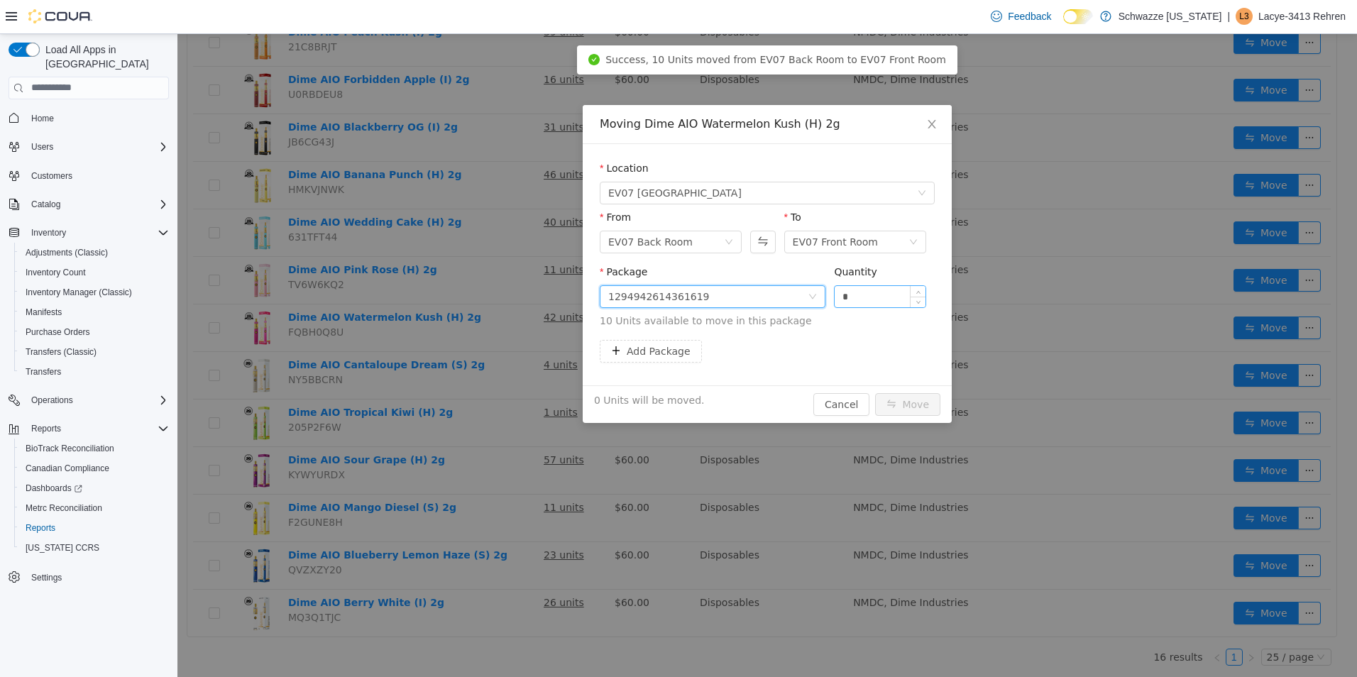
click at [865, 298] on input "*" at bounding box center [880, 295] width 91 height 21
type input "**"
click at [914, 400] on button "Move" at bounding box center [907, 404] width 65 height 23
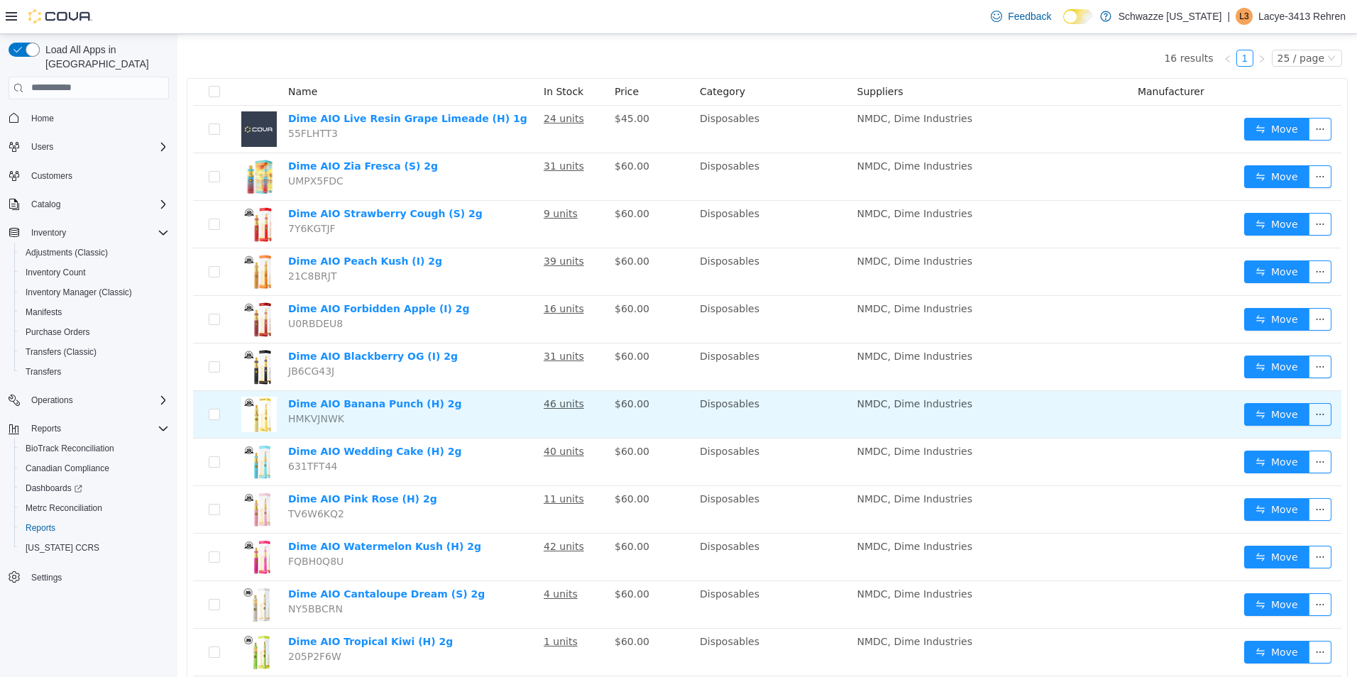
scroll to position [130, 0]
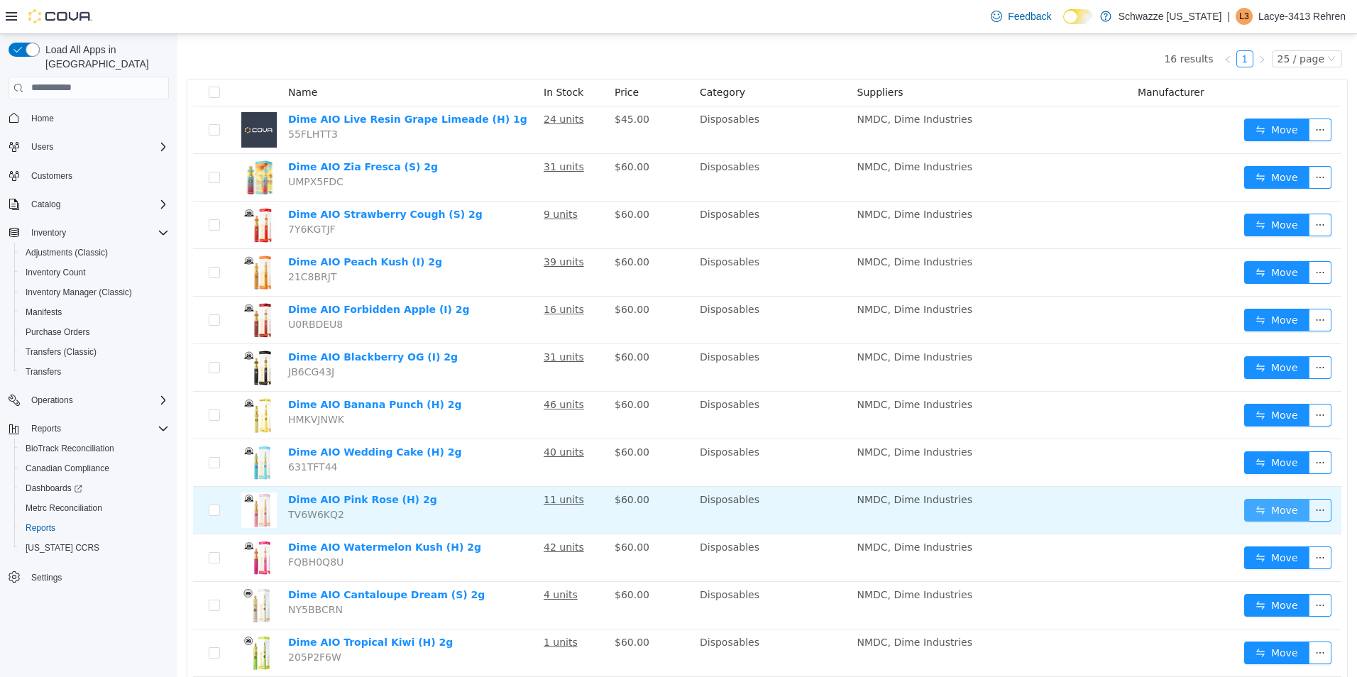
click at [1265, 513] on button "Move" at bounding box center [1276, 509] width 65 height 23
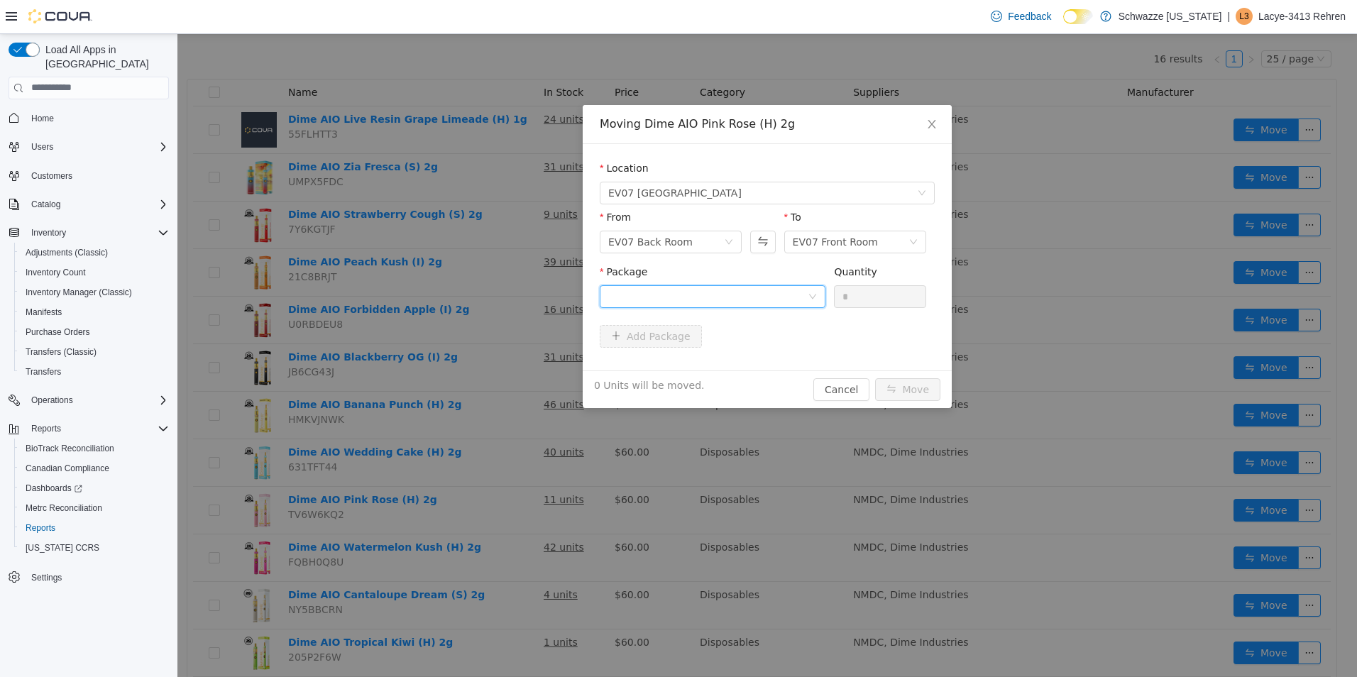
click at [759, 303] on div at bounding box center [707, 295] width 199 height 21
click at [755, 347] on li "3434251971257885 Quantity : 10 Units" at bounding box center [713, 355] width 226 height 38
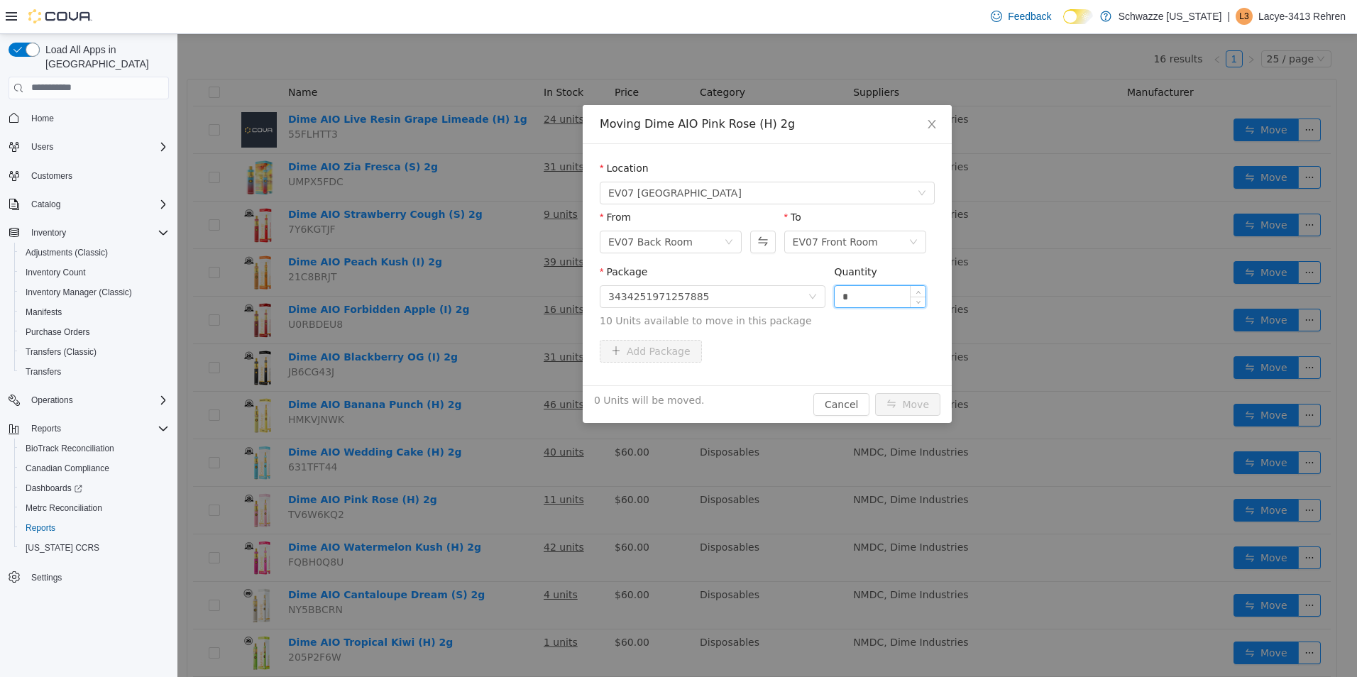
click at [866, 297] on input "*" at bounding box center [880, 295] width 91 height 21
type input "**"
click at [925, 402] on button "Move" at bounding box center [907, 404] width 65 height 23
